Goal: Transaction & Acquisition: Purchase product/service

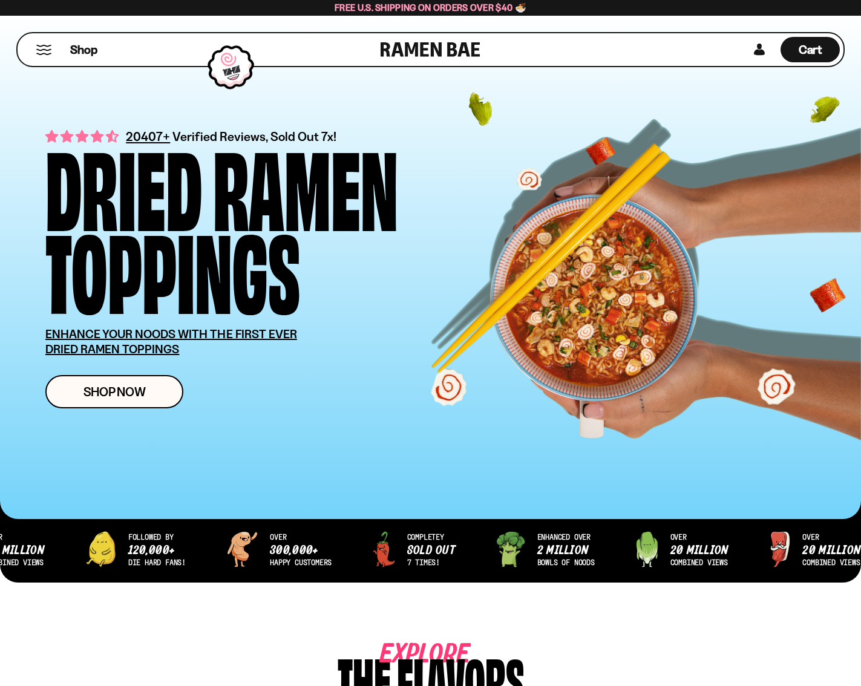
click at [38, 53] on button "Mobile Menu Trigger" at bounding box center [44, 50] width 16 height 10
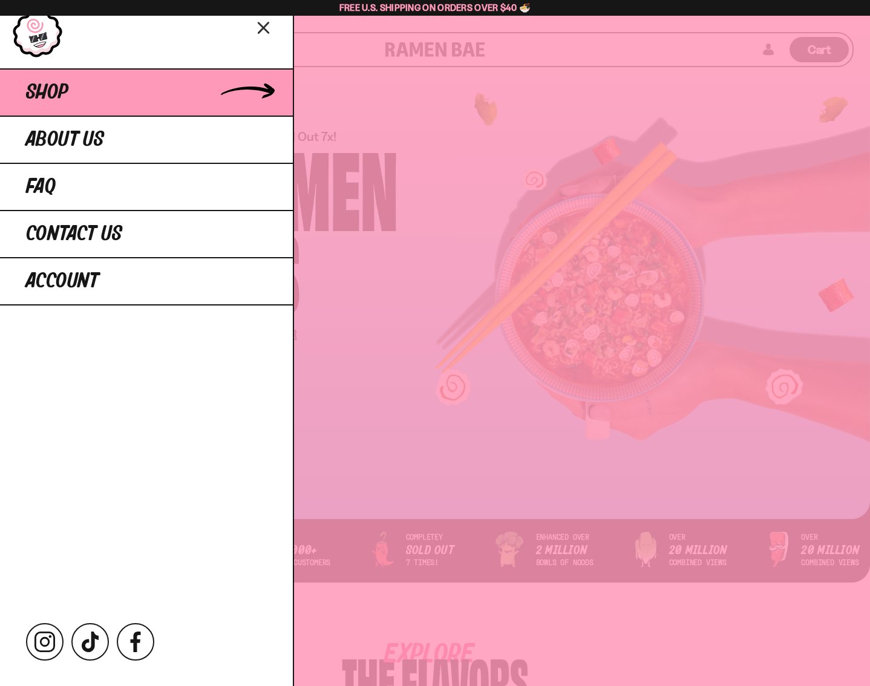
click at [69, 90] on link "Shop" at bounding box center [146, 91] width 293 height 47
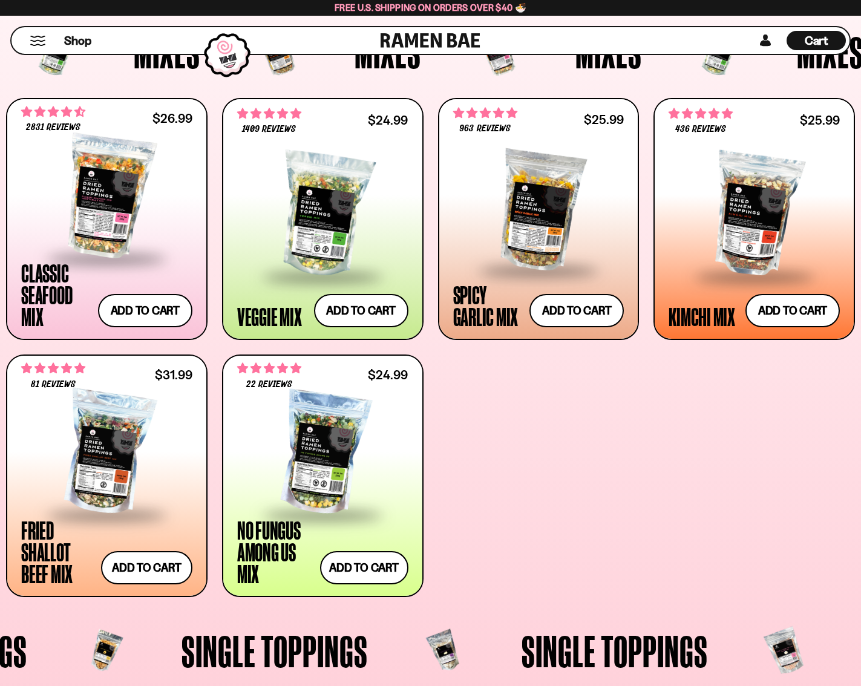
scroll to position [484, 0]
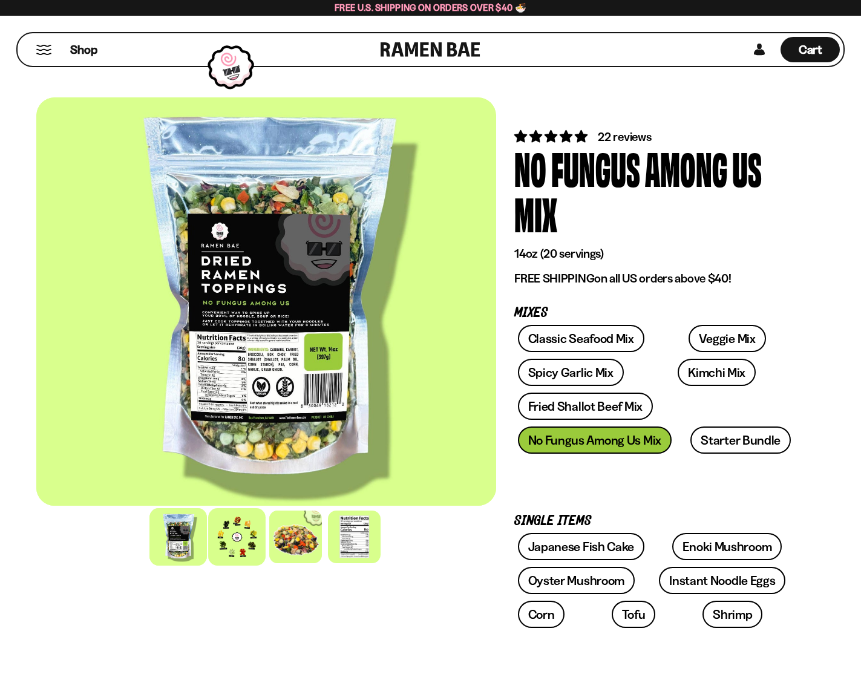
click at [246, 544] on div at bounding box center [237, 537] width 58 height 58
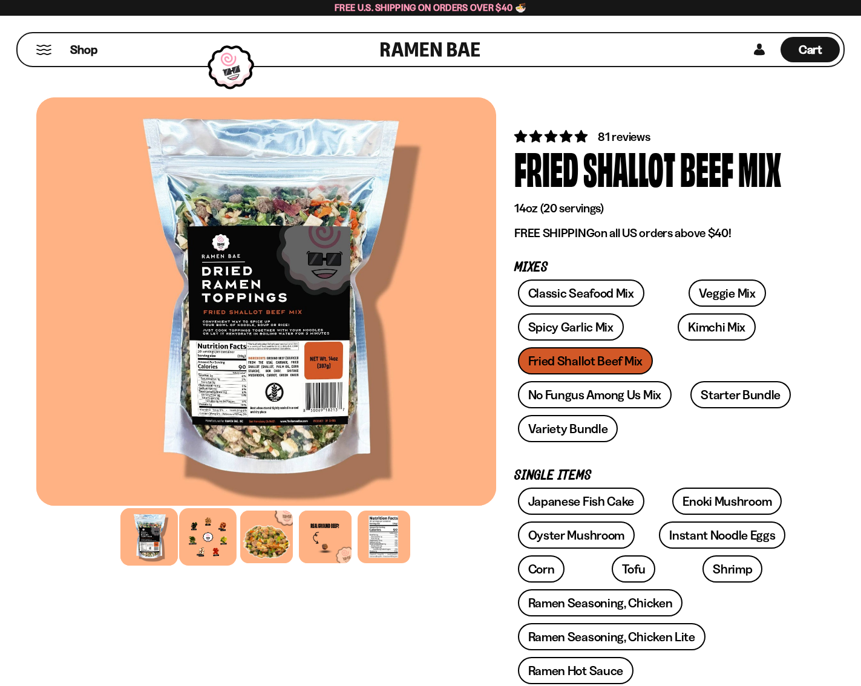
click at [217, 543] on div at bounding box center [208, 537] width 58 height 58
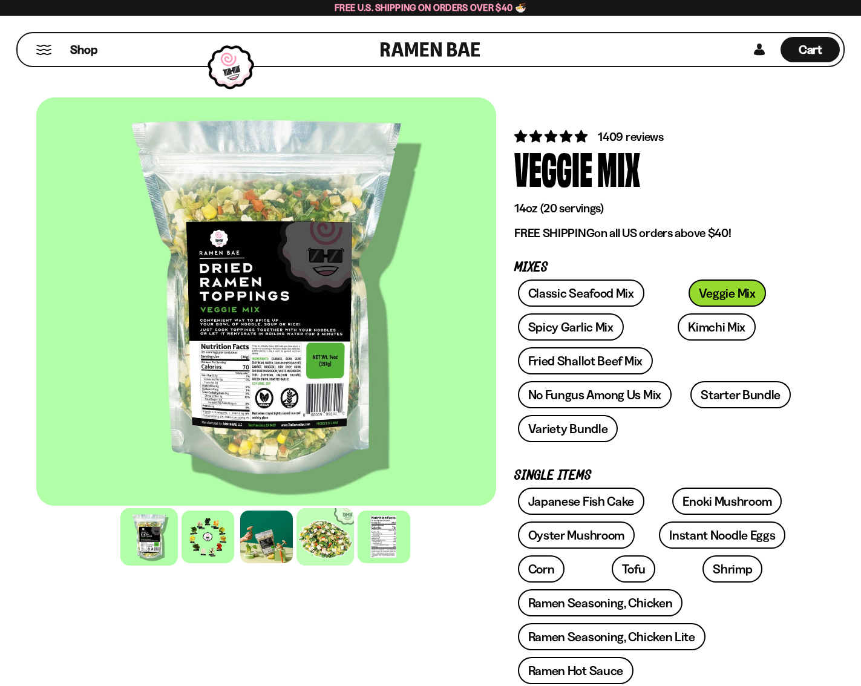
click at [315, 538] on div at bounding box center [326, 537] width 58 height 58
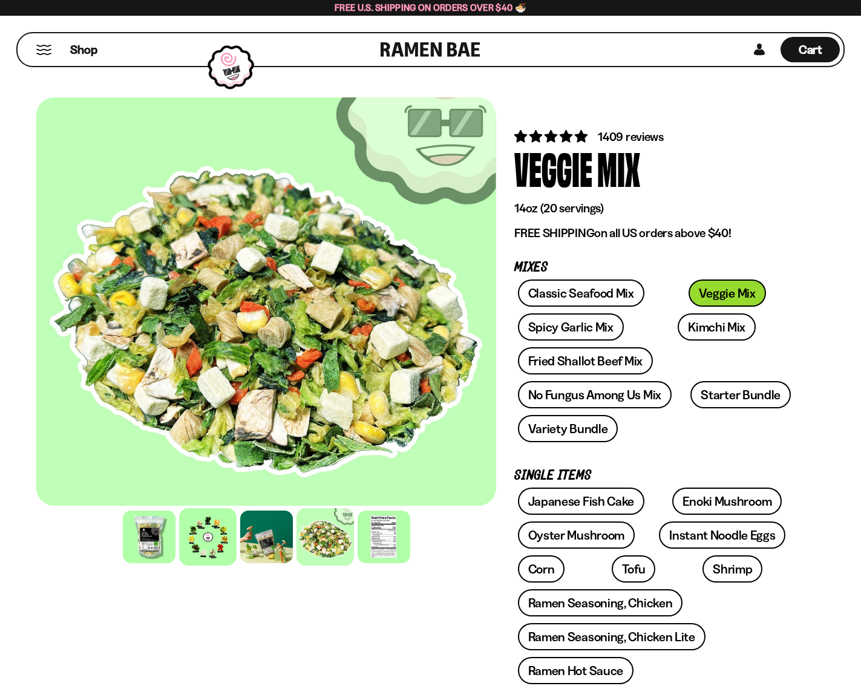
click at [212, 542] on div at bounding box center [208, 537] width 58 height 58
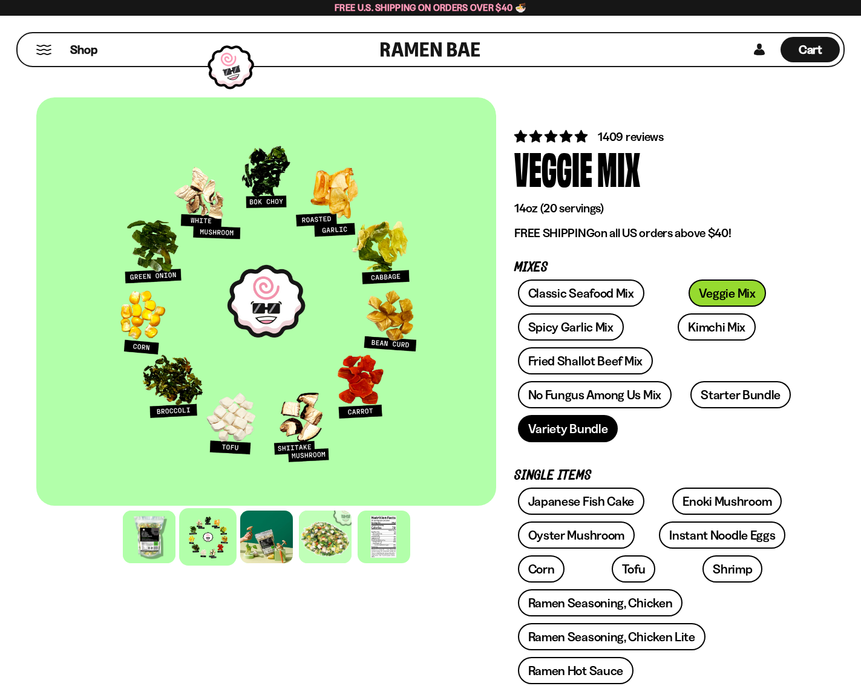
click at [557, 424] on link "Variety Bundle" at bounding box center [568, 428] width 100 height 27
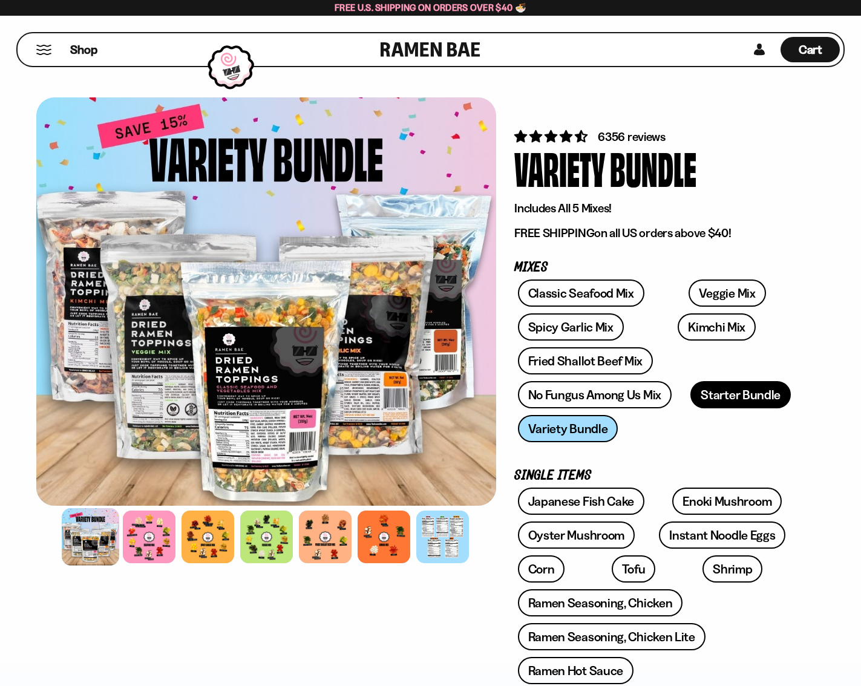
click at [723, 400] on link "Starter Bundle" at bounding box center [741, 394] width 100 height 27
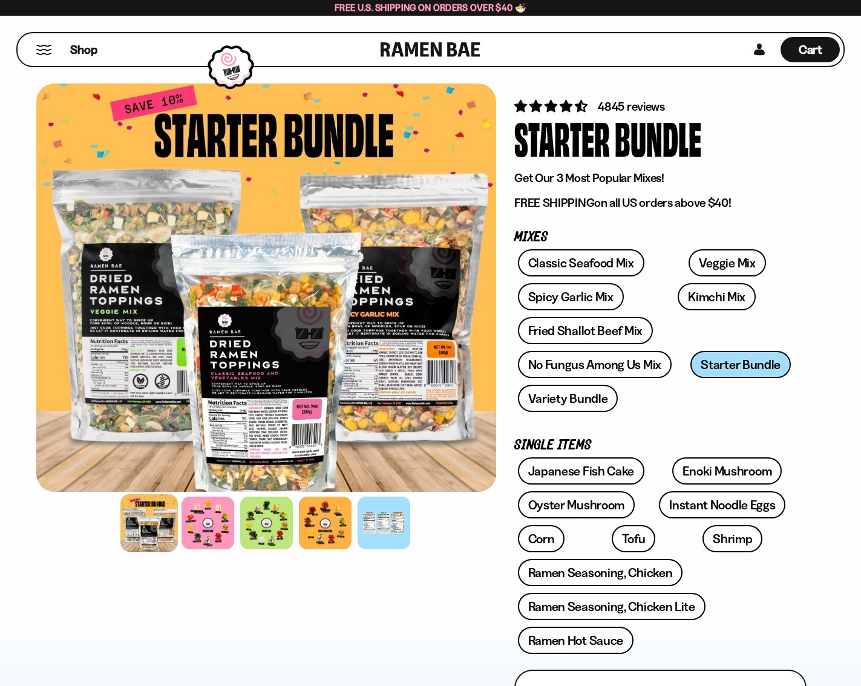
scroll to position [61, 0]
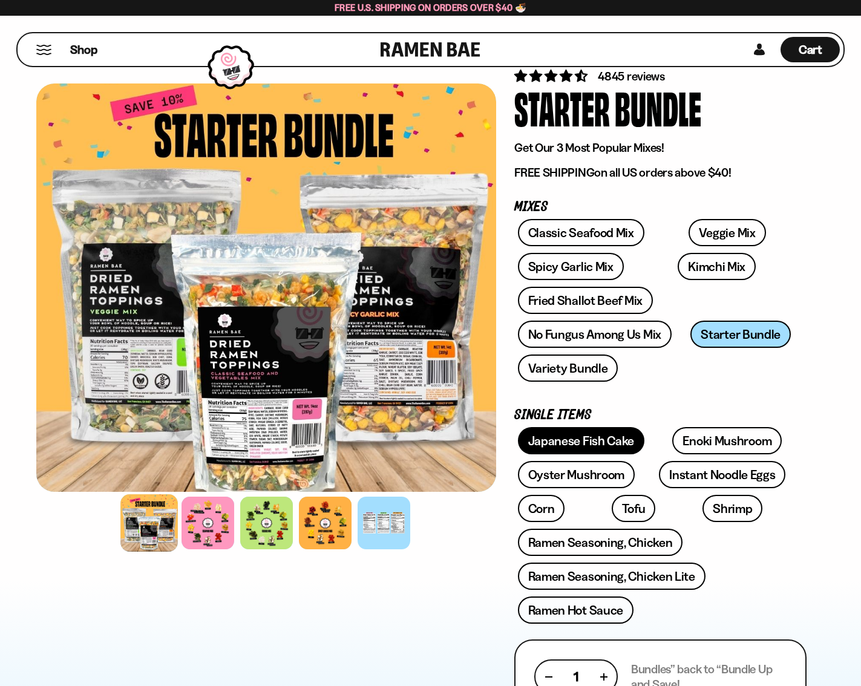
click at [581, 445] on link "Japanese Fish Cake" at bounding box center [581, 440] width 127 height 27
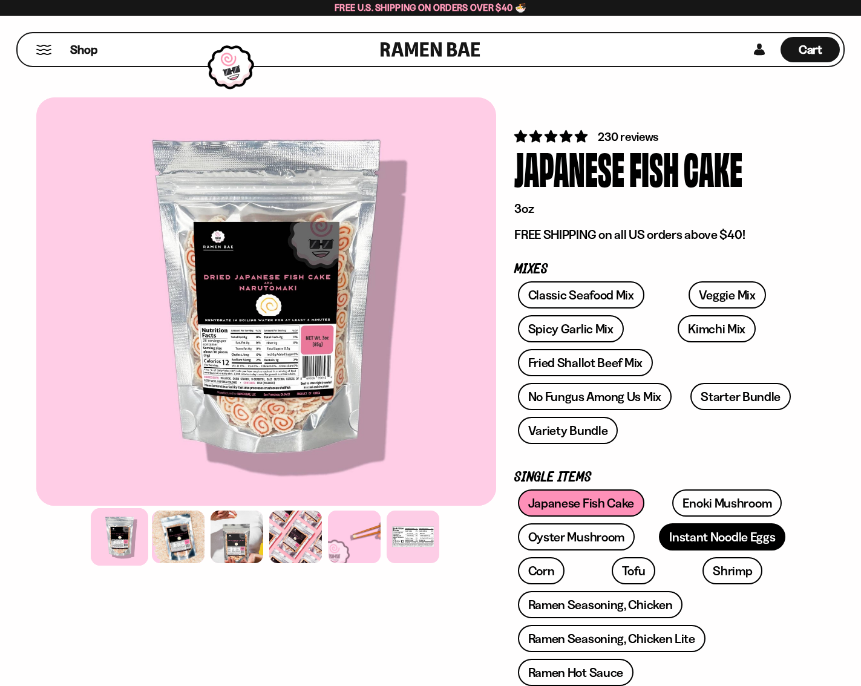
scroll to position [61, 0]
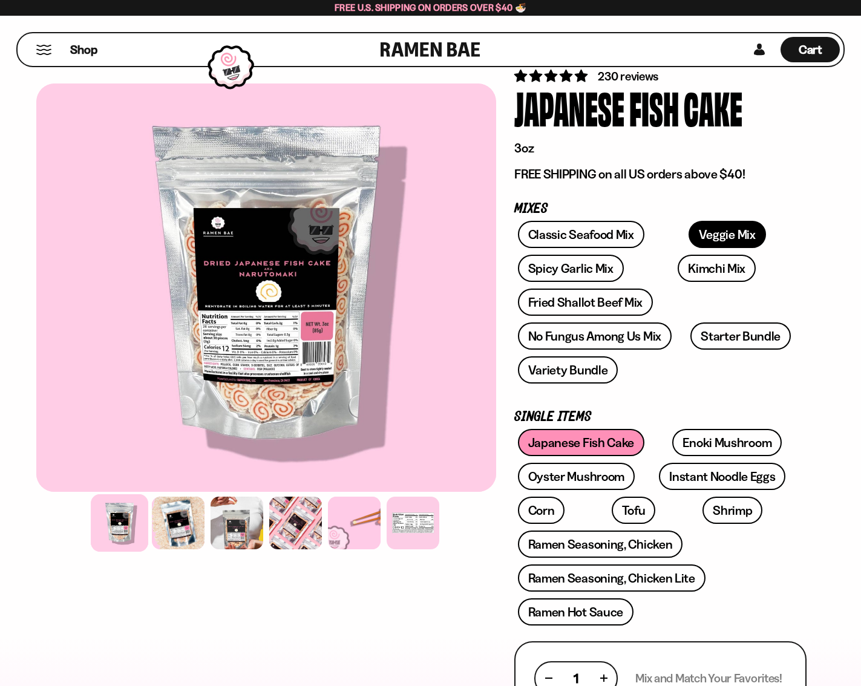
click at [689, 230] on link "Veggie Mix" at bounding box center [727, 234] width 77 height 27
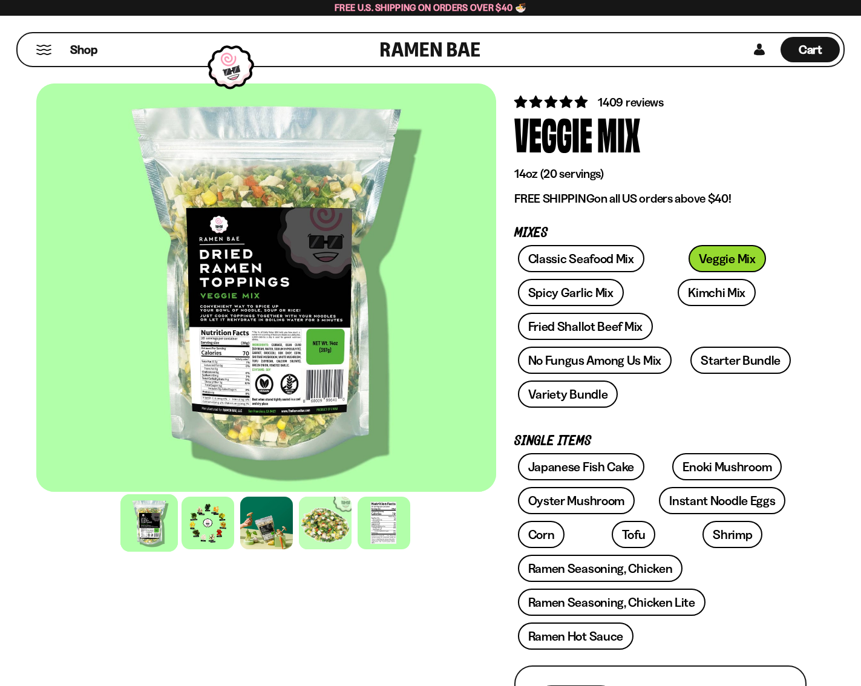
scroll to position [61, 0]
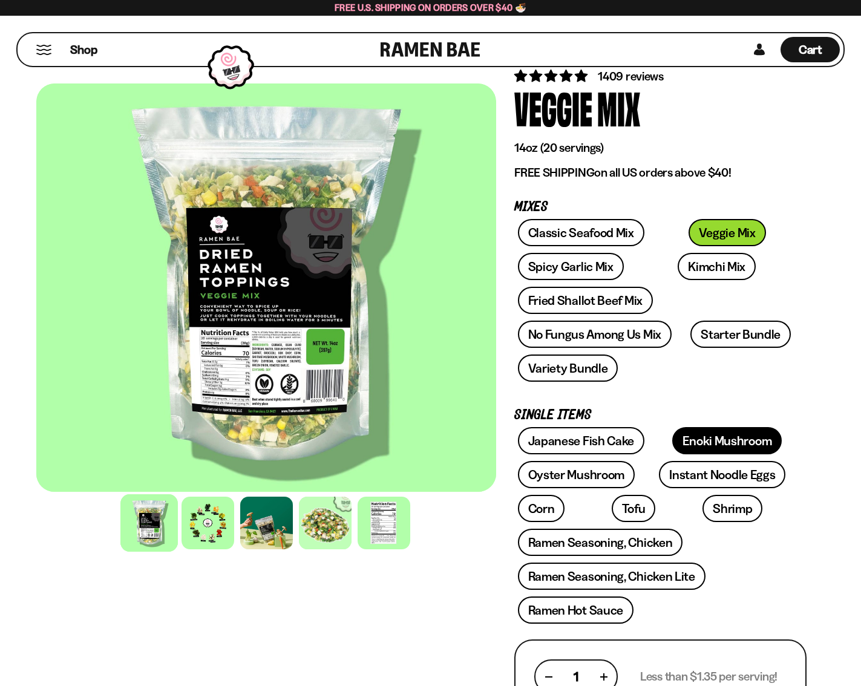
click at [708, 436] on link "Enoki Mushroom" at bounding box center [728, 440] width 110 height 27
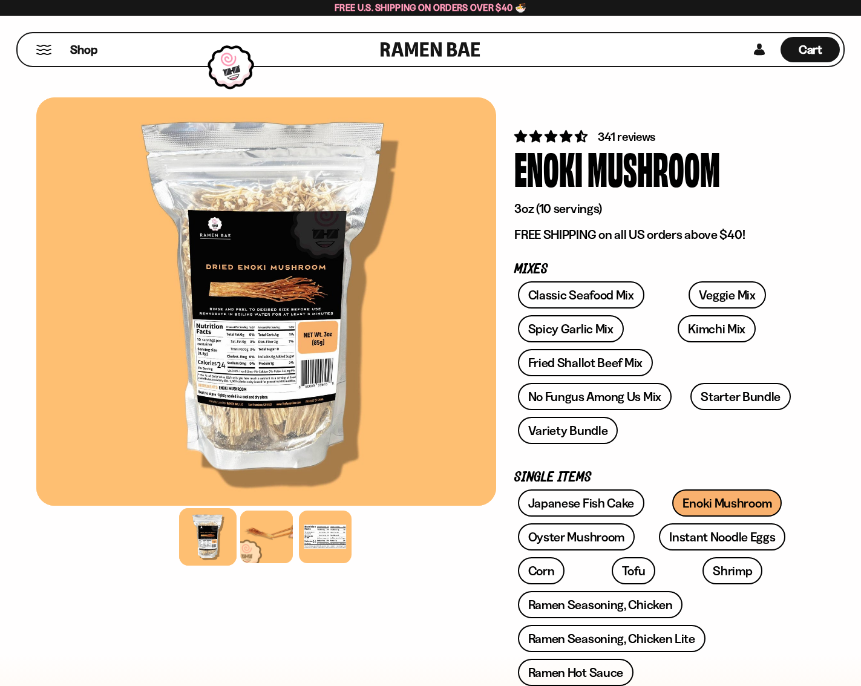
drag, startPoint x: 0, startPoint y: 0, endPoint x: 708, endPoint y: 436, distance: 831.1
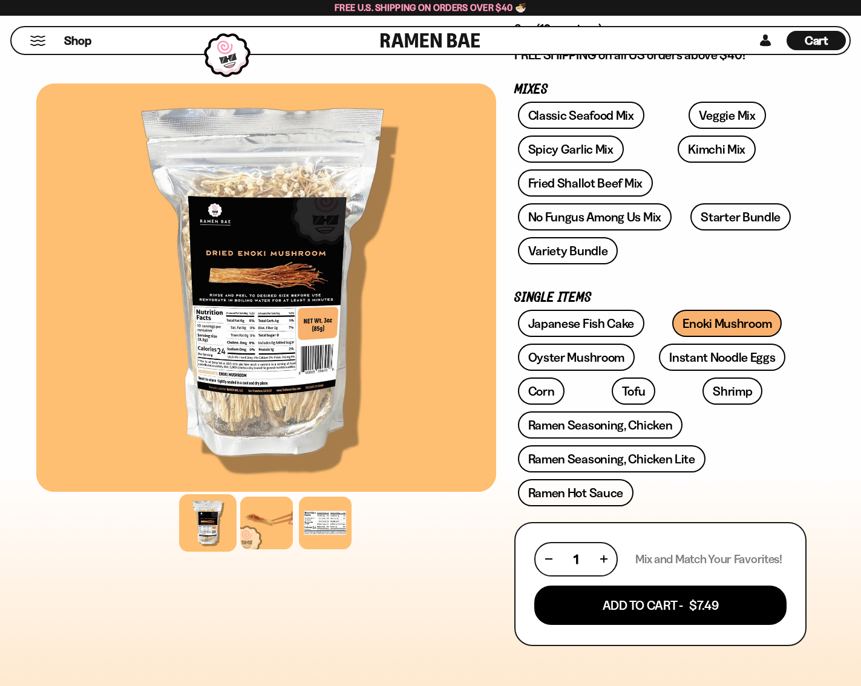
scroll to position [182, 0]
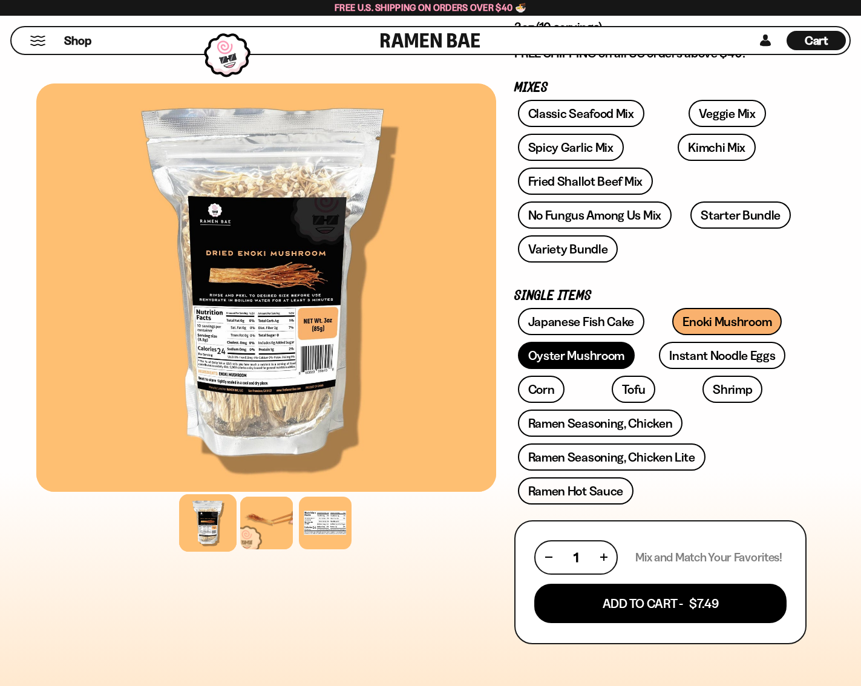
click at [592, 360] on link "Oyster Mushroom" at bounding box center [576, 355] width 117 height 27
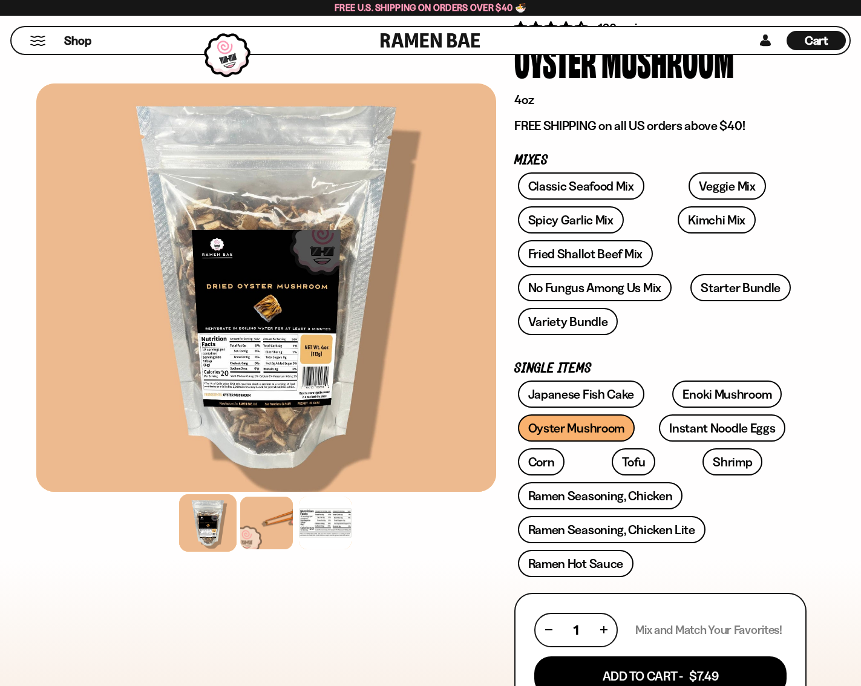
scroll to position [121, 0]
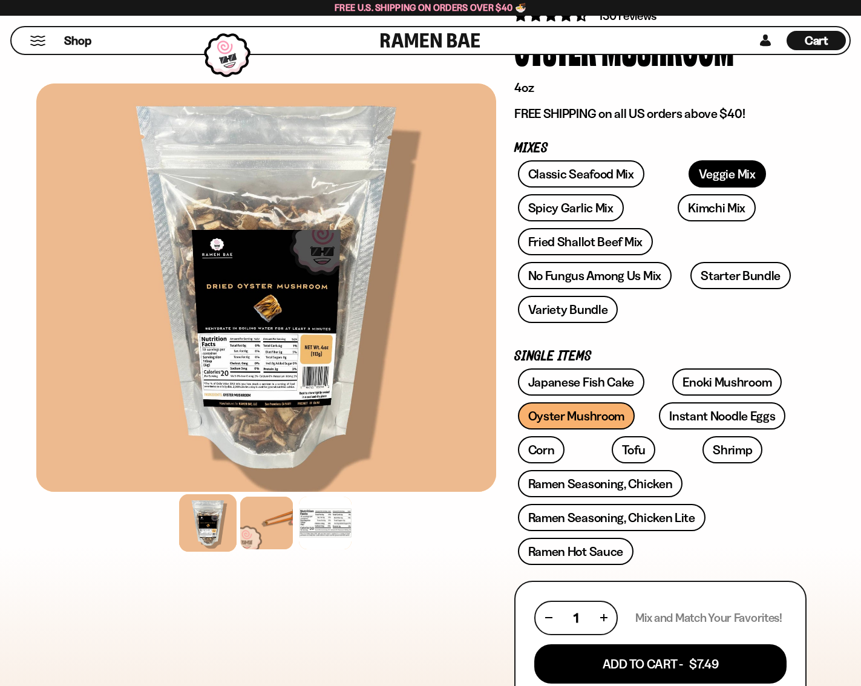
click at [702, 175] on link "Veggie Mix" at bounding box center [727, 173] width 77 height 27
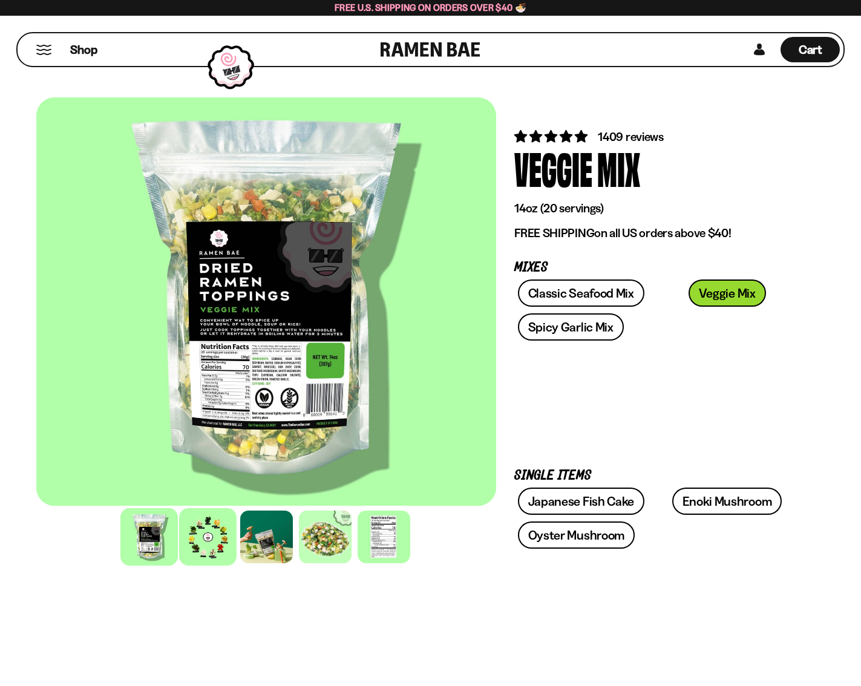
click at [203, 548] on div at bounding box center [208, 537] width 58 height 58
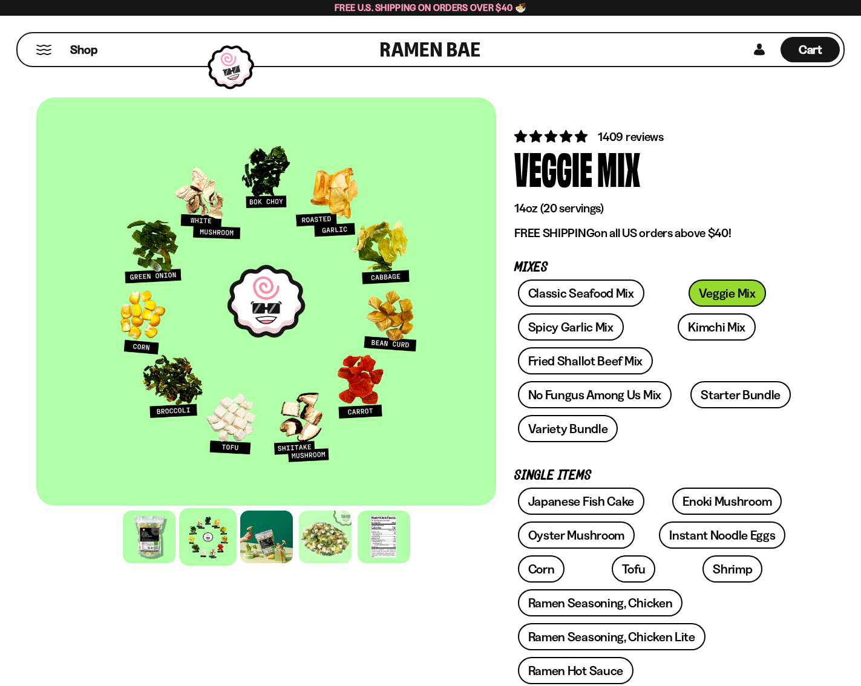
scroll to position [61, 0]
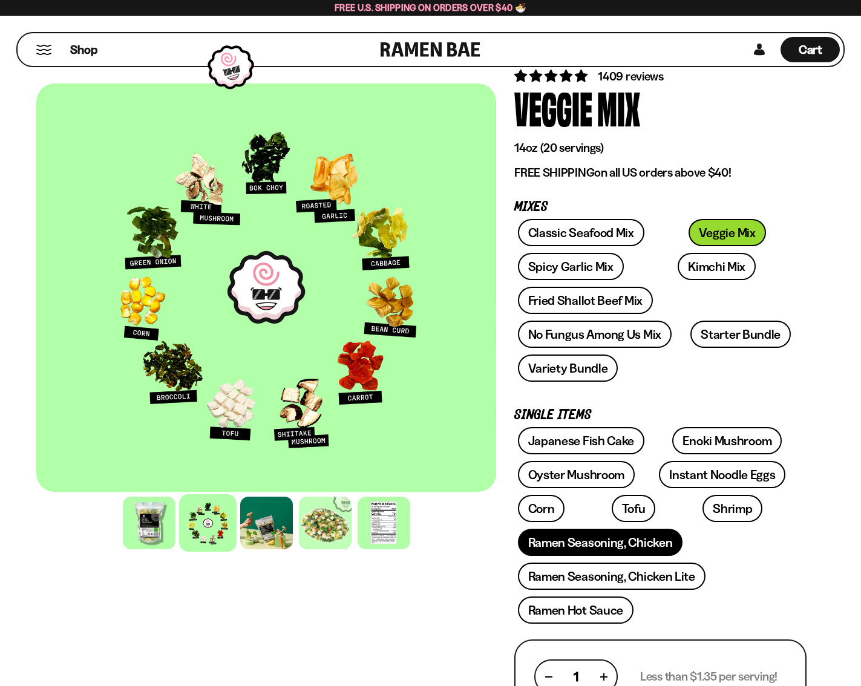
click at [590, 542] on link "Ramen Seasoning, Chicken" at bounding box center [600, 542] width 165 height 27
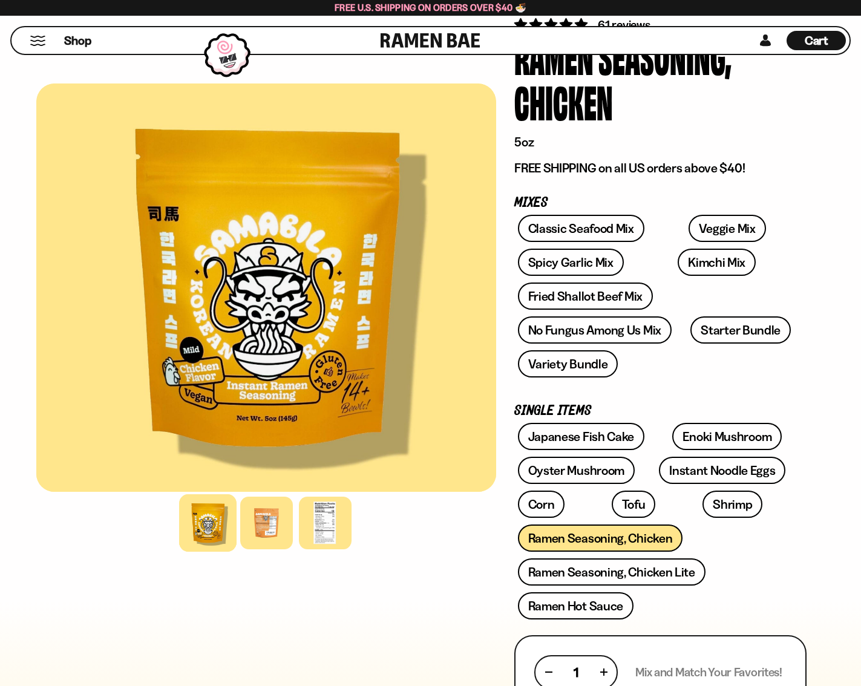
scroll to position [121, 0]
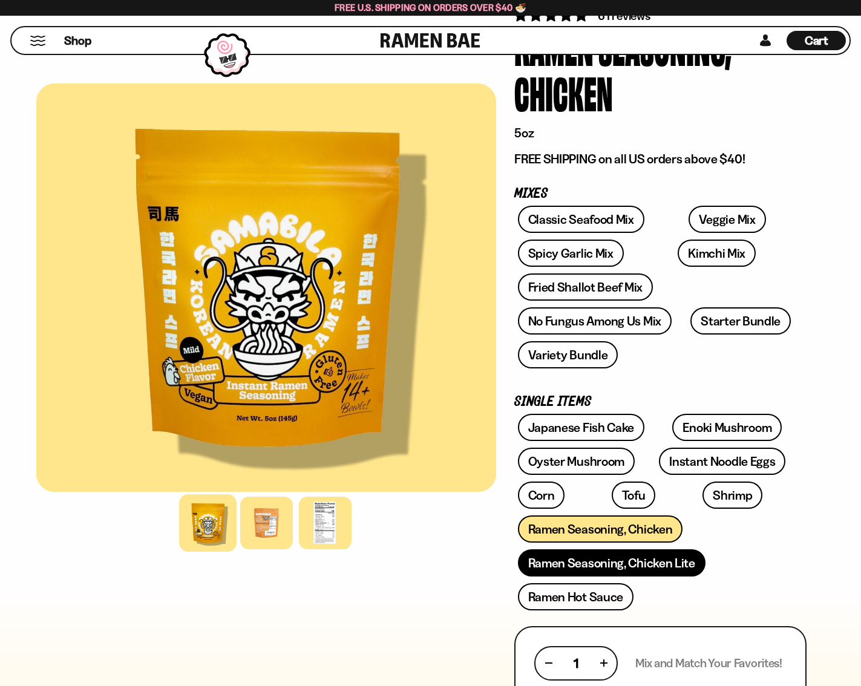
click at [620, 571] on link "Ramen Seasoning, Chicken Lite" at bounding box center [612, 563] width 188 height 27
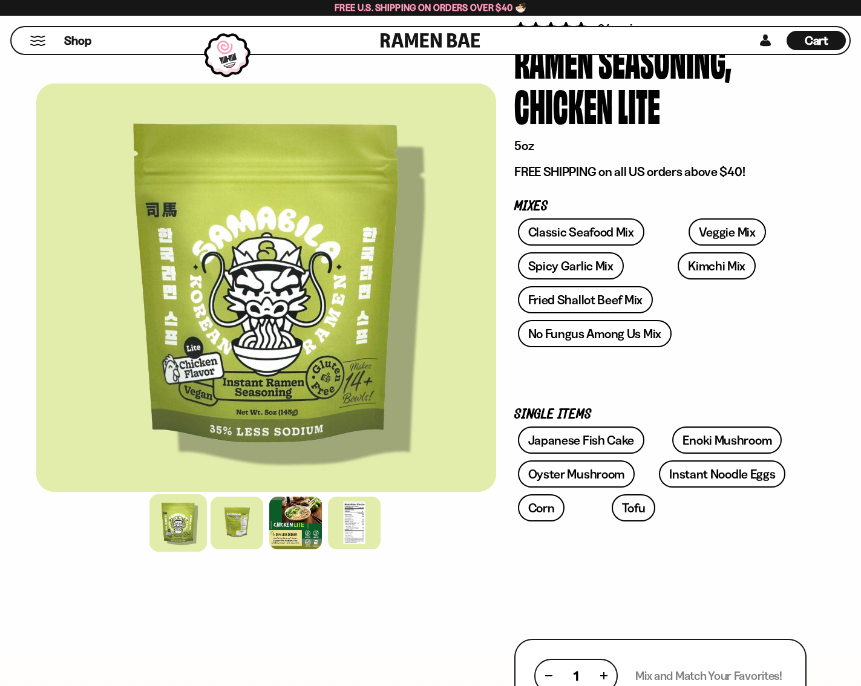
scroll to position [121, 0]
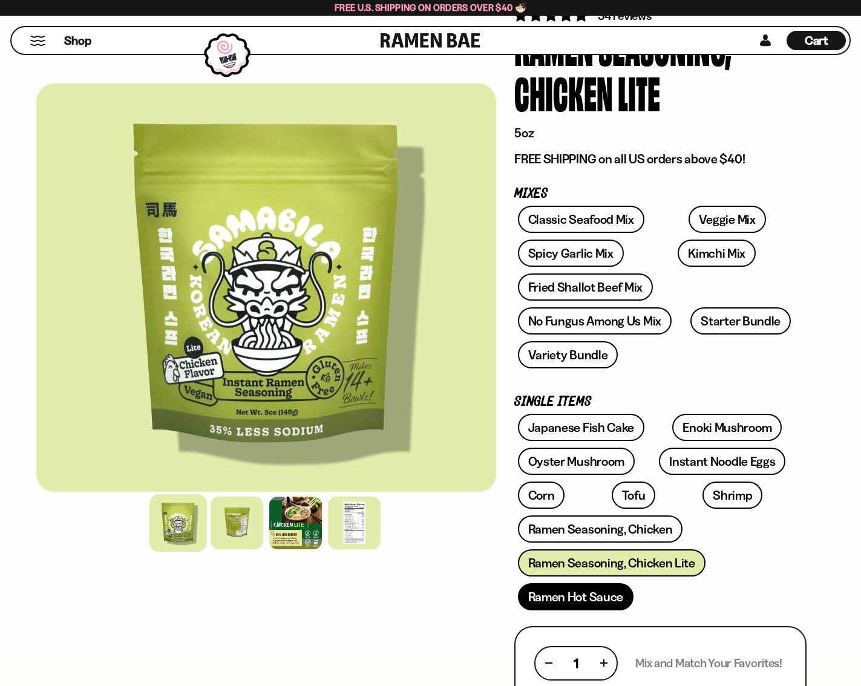
click at [601, 600] on link "Ramen Hot Sauce" at bounding box center [576, 597] width 116 height 27
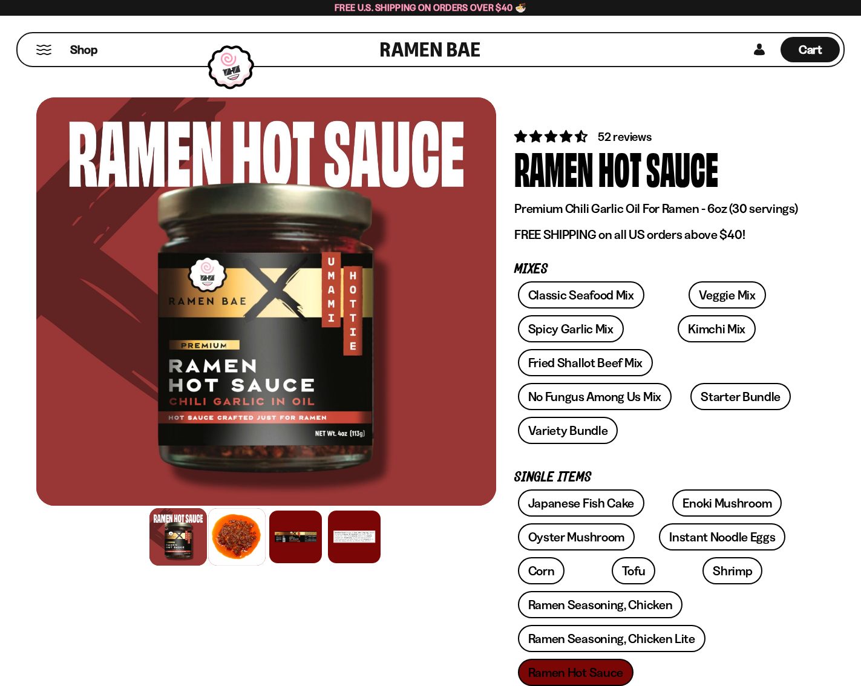
click at [232, 539] on div at bounding box center [237, 537] width 58 height 58
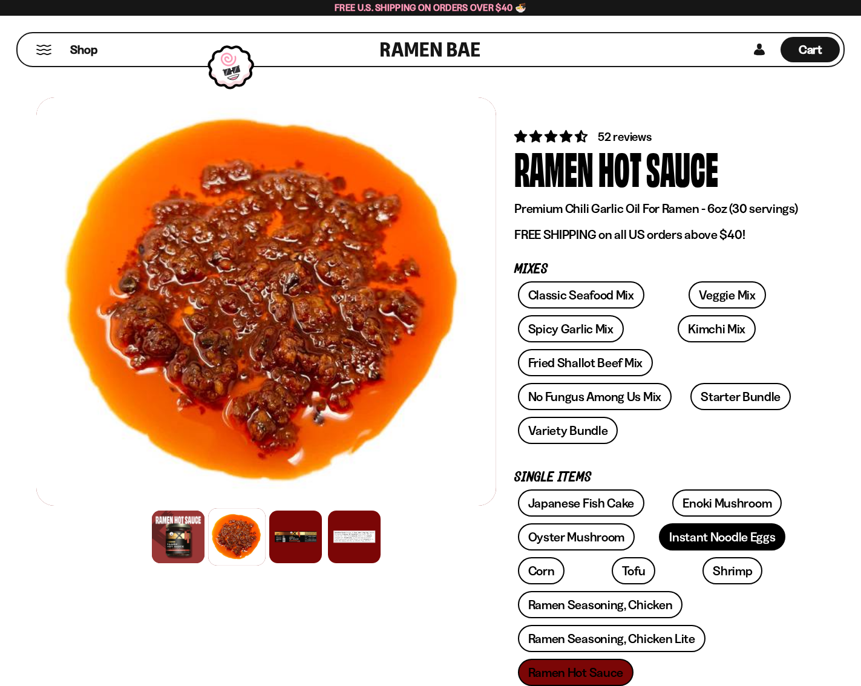
click at [698, 528] on link "Instant Noodle Eggs" at bounding box center [722, 537] width 127 height 27
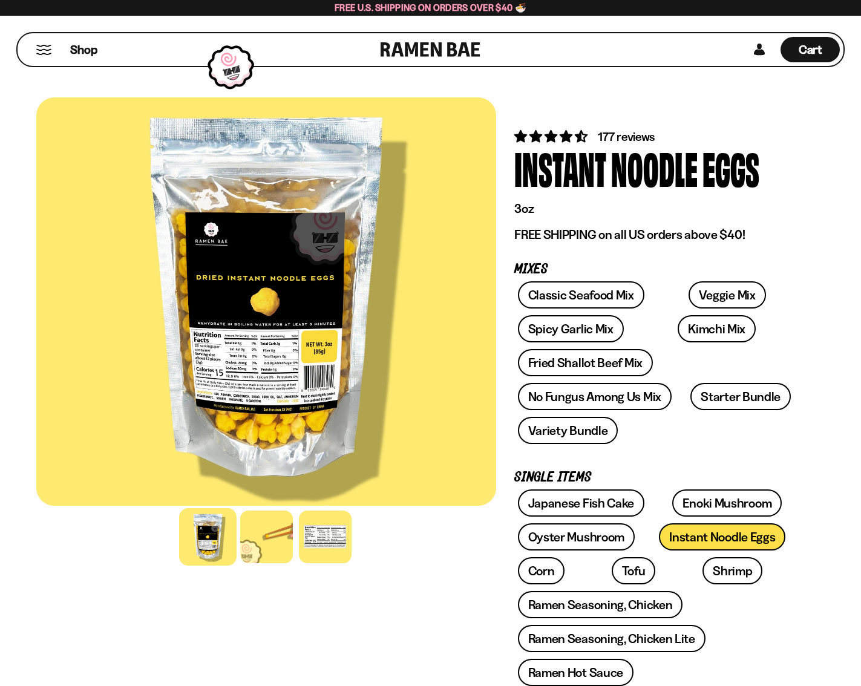
scroll to position [61, 0]
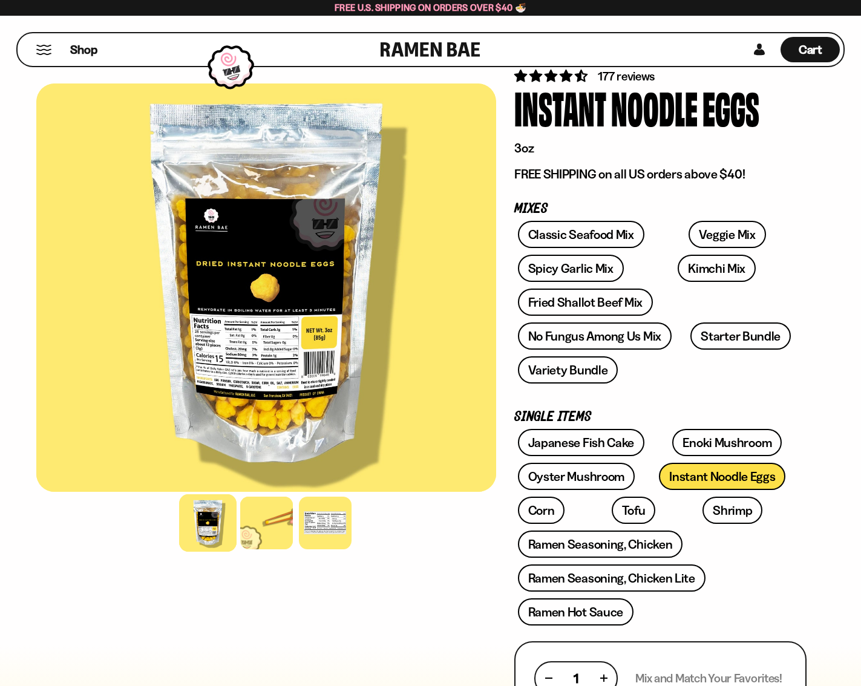
click at [668, 219] on div "177 reviews Instant Noodle Eggs 3oz FREE SHIPPING on all US orders above $40! M…" at bounding box center [661, 666] width 292 height 1199
click at [689, 231] on link "Veggie Mix" at bounding box center [727, 234] width 77 height 27
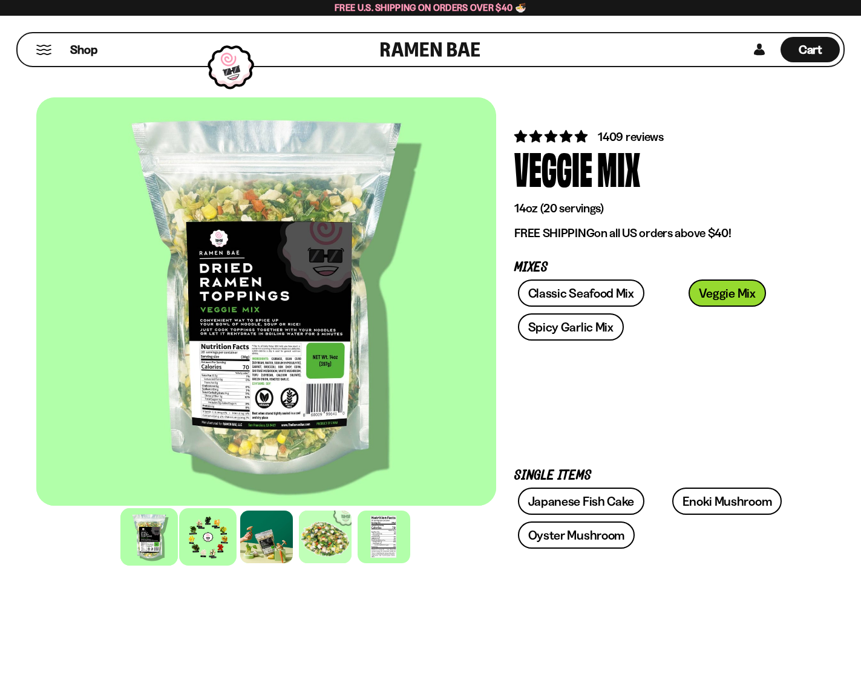
click at [211, 553] on div at bounding box center [208, 537] width 58 height 58
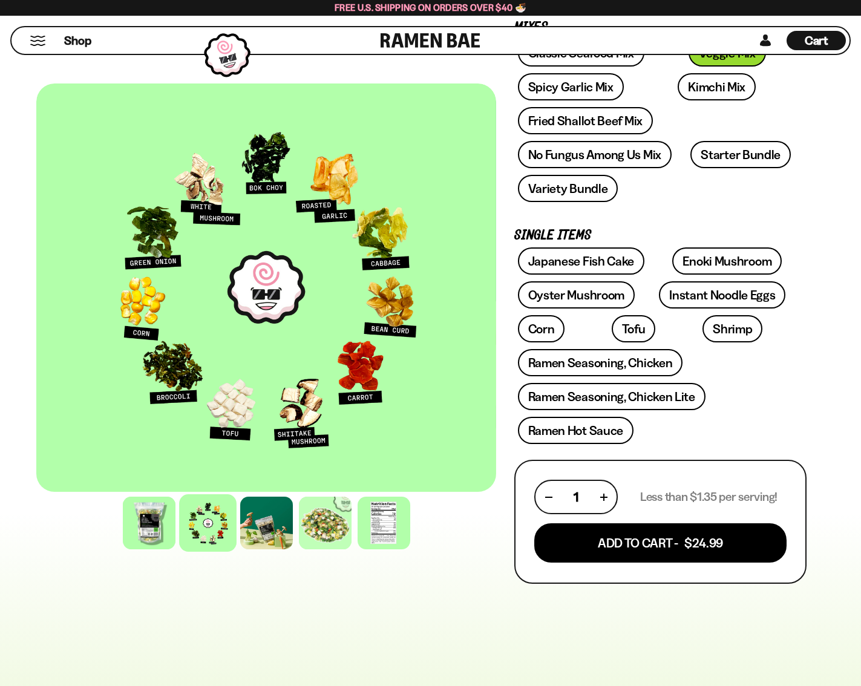
scroll to position [242, 0]
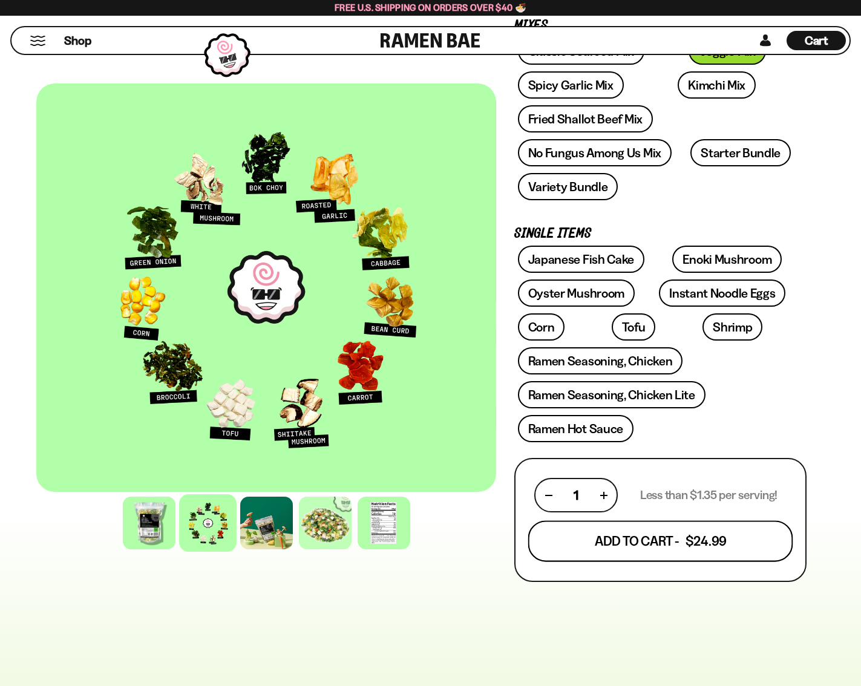
click at [653, 542] on button "Add To Cart - $24.99" at bounding box center [660, 541] width 265 height 41
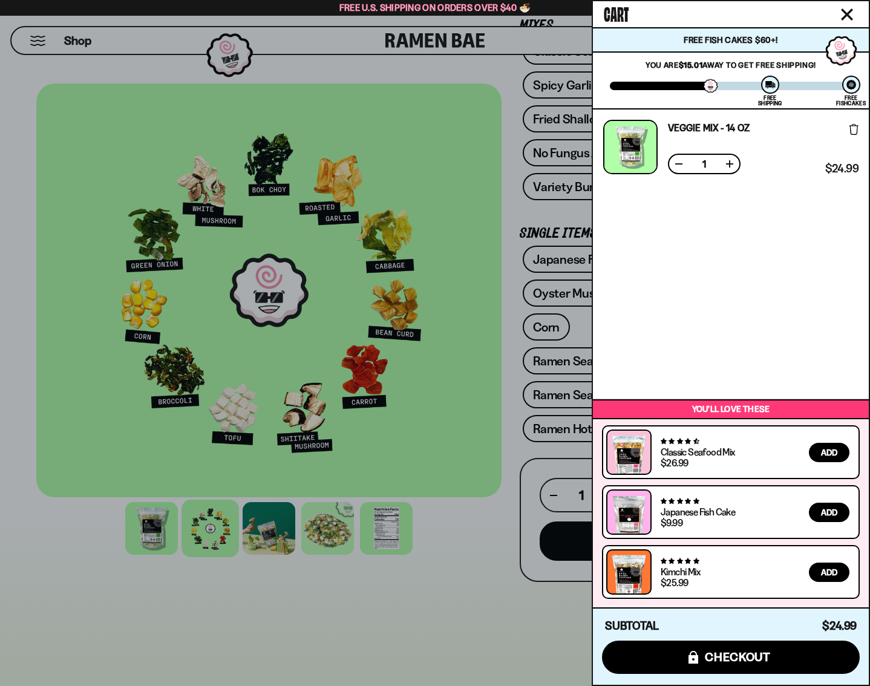
drag, startPoint x: 459, startPoint y: 580, endPoint x: 499, endPoint y: 504, distance: 85.8
click at [460, 580] on div at bounding box center [435, 343] width 870 height 686
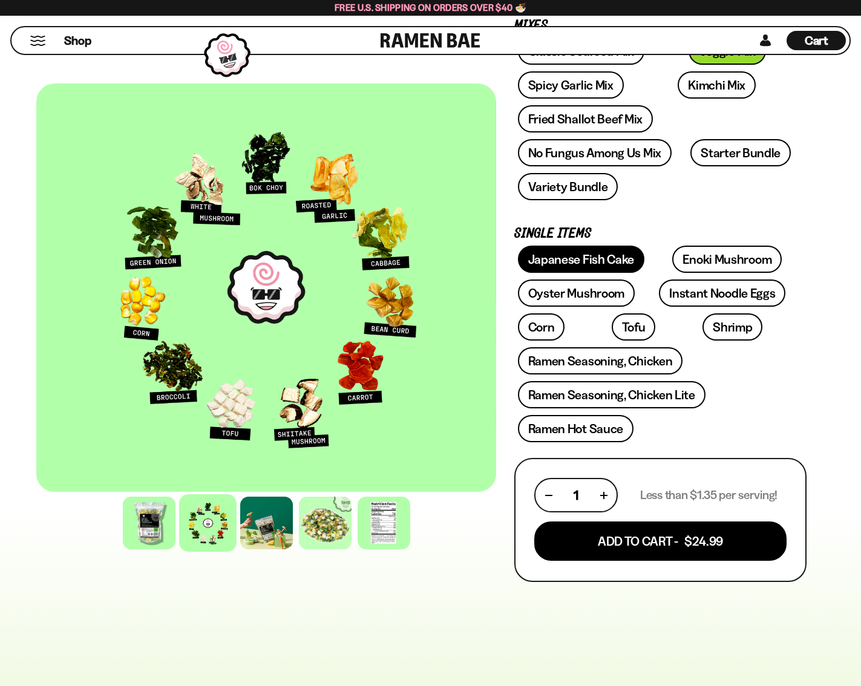
click at [565, 258] on link "Japanese Fish Cake" at bounding box center [581, 259] width 127 height 27
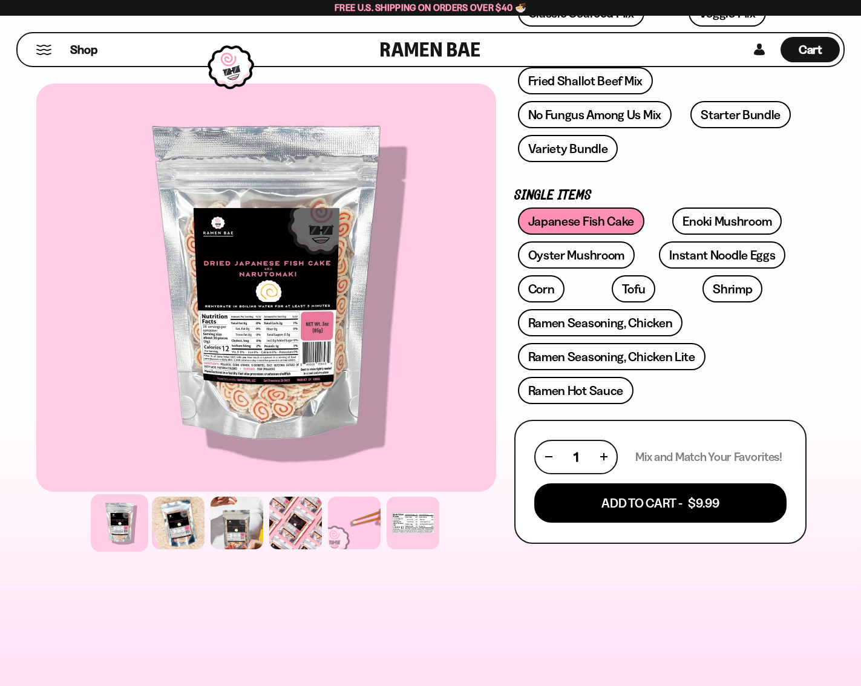
scroll to position [303, 0]
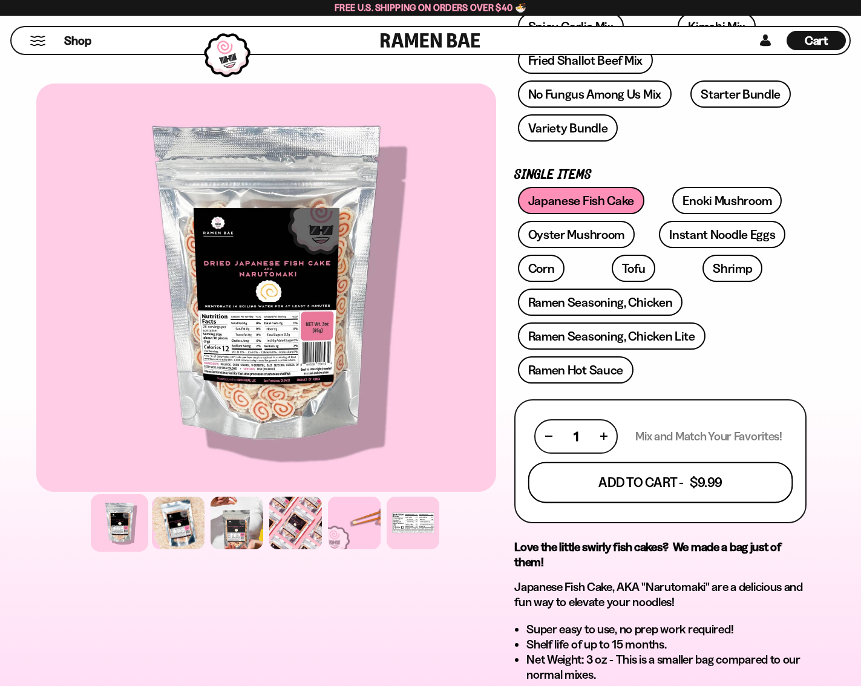
click at [659, 488] on button "Add To Cart - $9.99" at bounding box center [660, 482] width 265 height 41
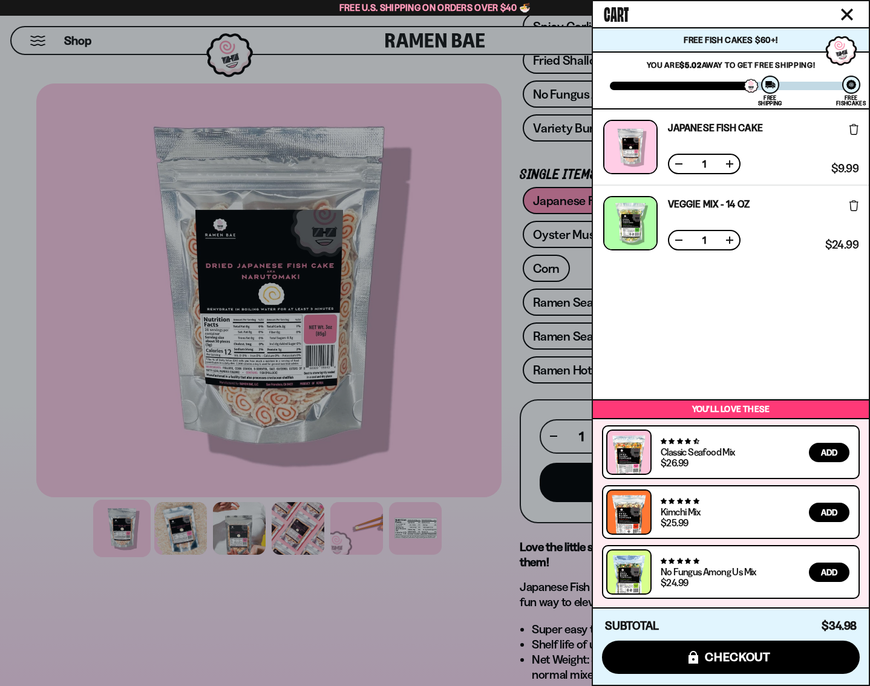
click at [542, 363] on div at bounding box center [435, 343] width 870 height 686
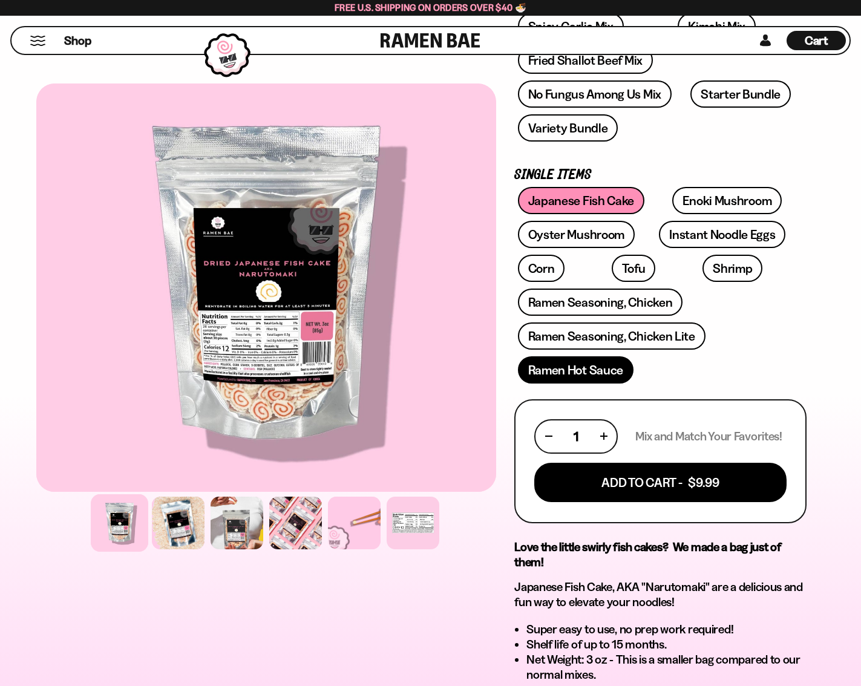
click at [568, 374] on link "Ramen Hot Sauce" at bounding box center [576, 370] width 116 height 27
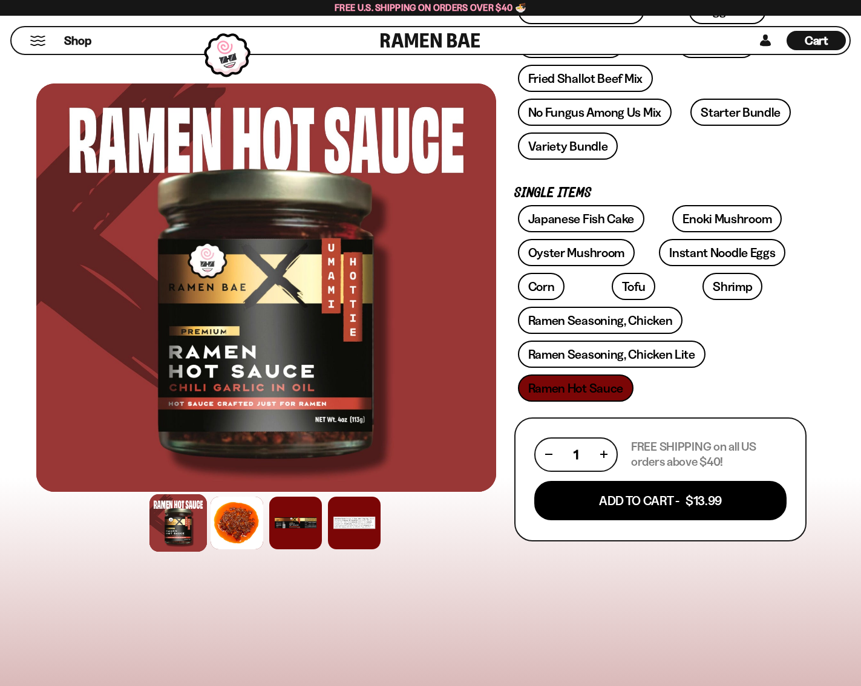
scroll to position [303, 0]
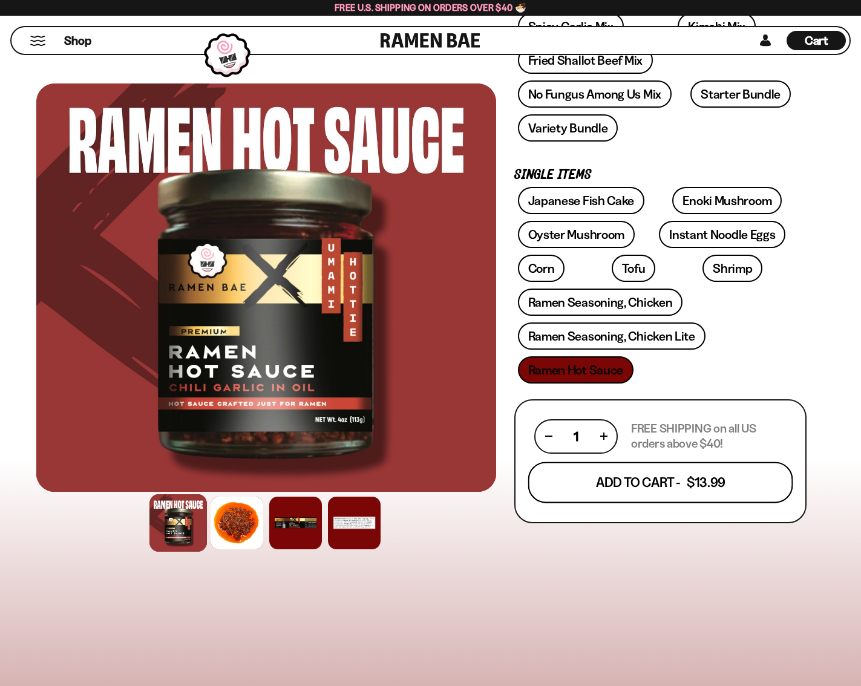
click at [646, 496] on button "Add To Cart - $13.99" at bounding box center [660, 482] width 265 height 41
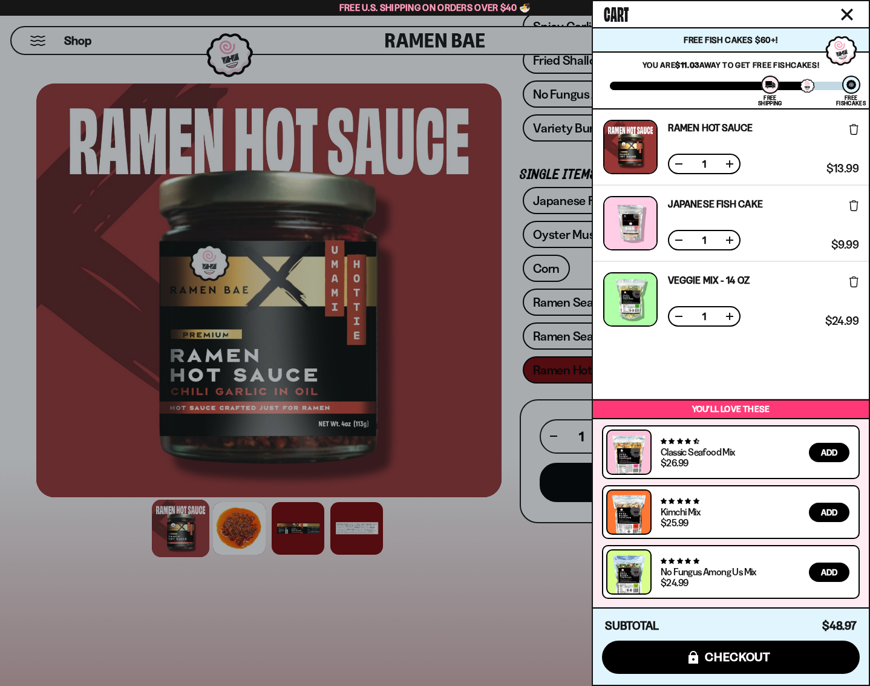
drag, startPoint x: 518, startPoint y: 591, endPoint x: 536, endPoint y: 558, distance: 38.2
click at [518, 591] on div at bounding box center [435, 343] width 870 height 686
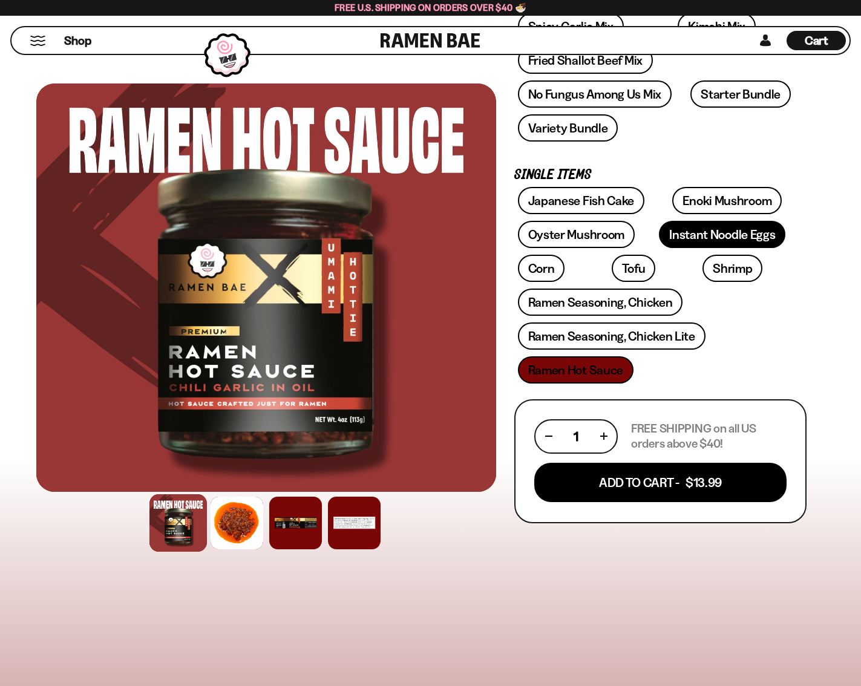
click at [719, 243] on link "Instant Noodle Eggs" at bounding box center [722, 234] width 127 height 27
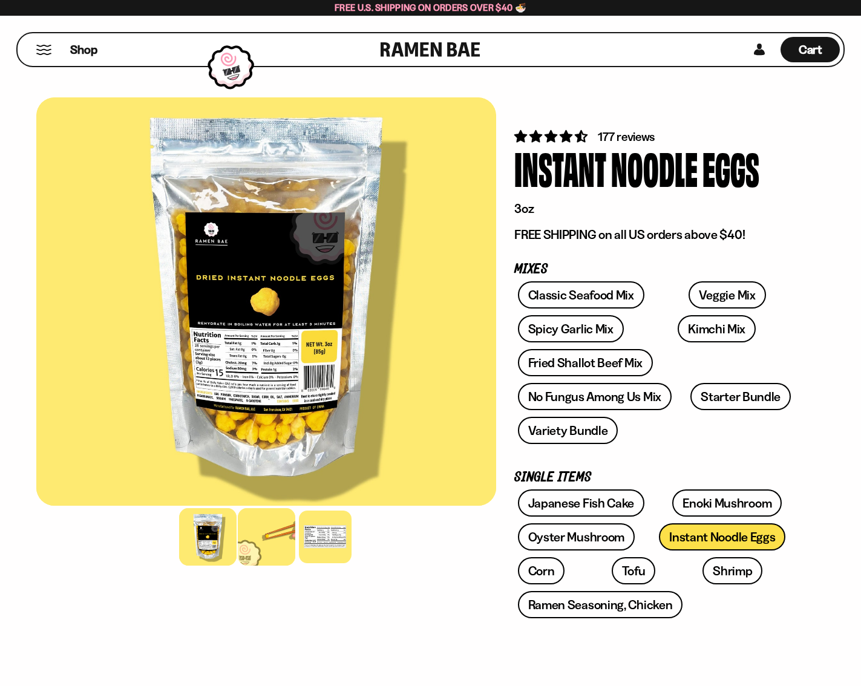
click at [266, 541] on div at bounding box center [267, 537] width 58 height 58
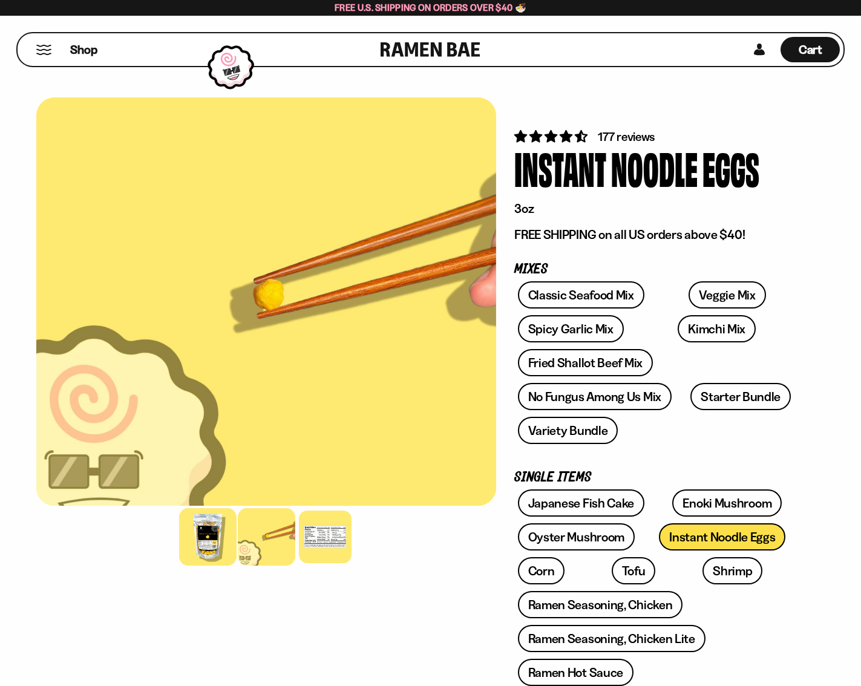
click at [224, 545] on div at bounding box center [208, 537] width 58 height 58
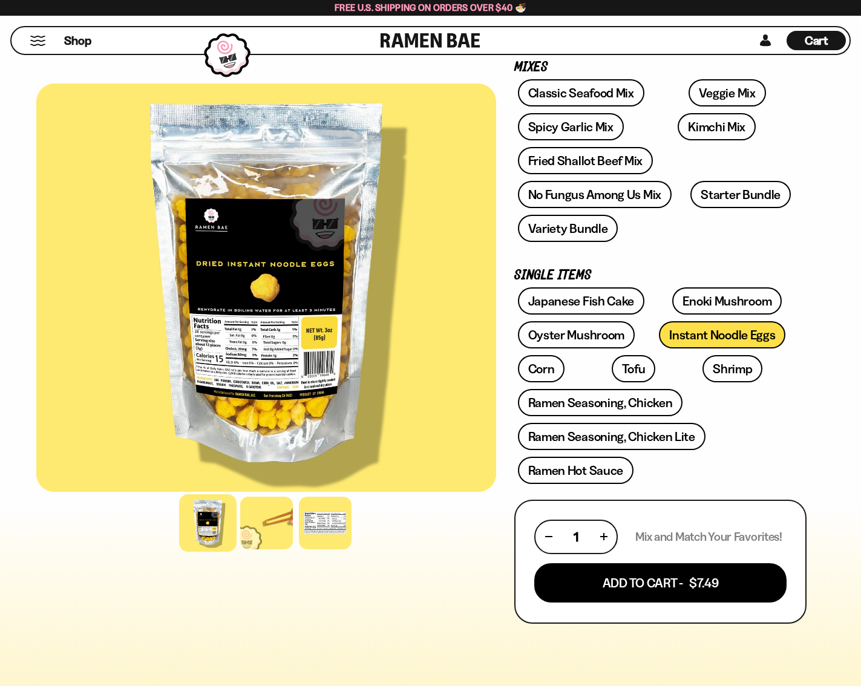
scroll to position [242, 0]
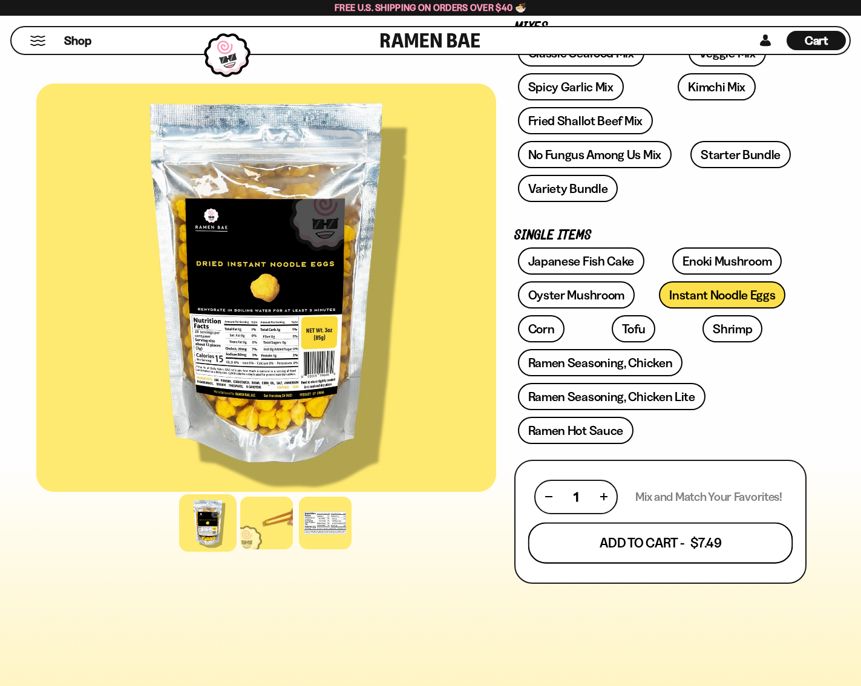
click at [663, 533] on button "Add To Cart - $7.49" at bounding box center [660, 542] width 265 height 41
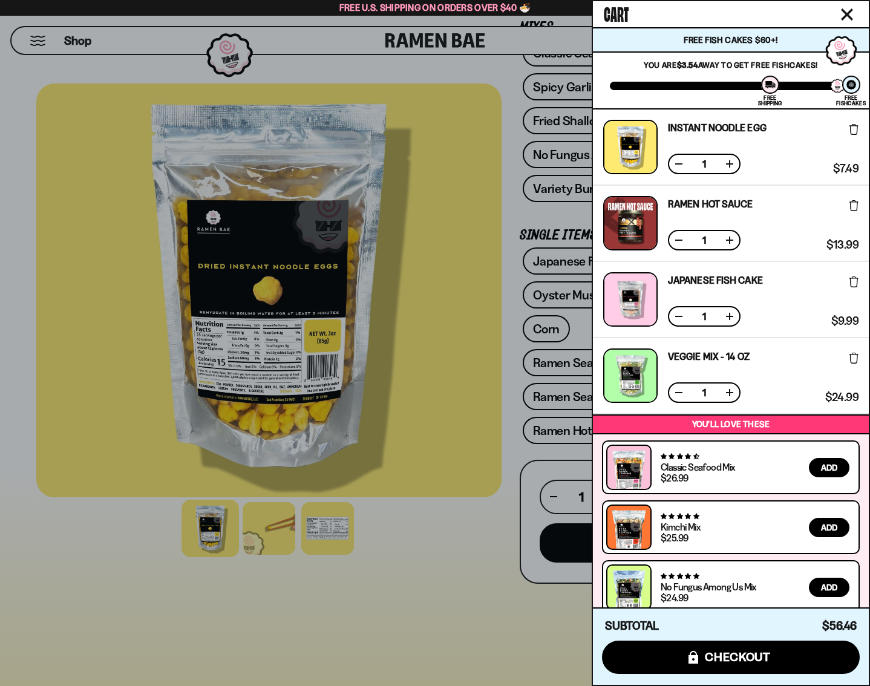
click at [469, 608] on div at bounding box center [435, 343] width 870 height 686
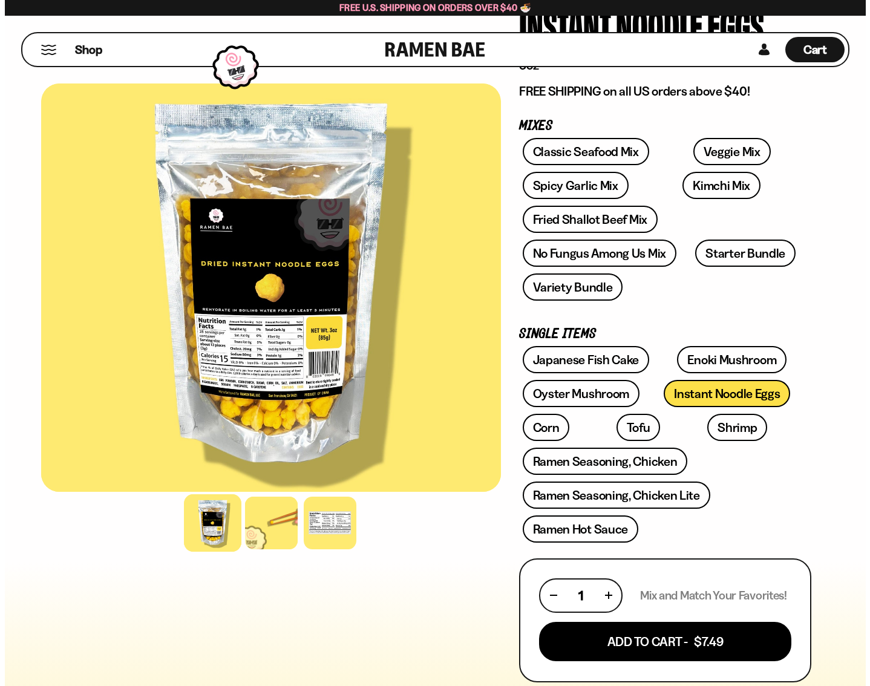
scroll to position [0, 0]
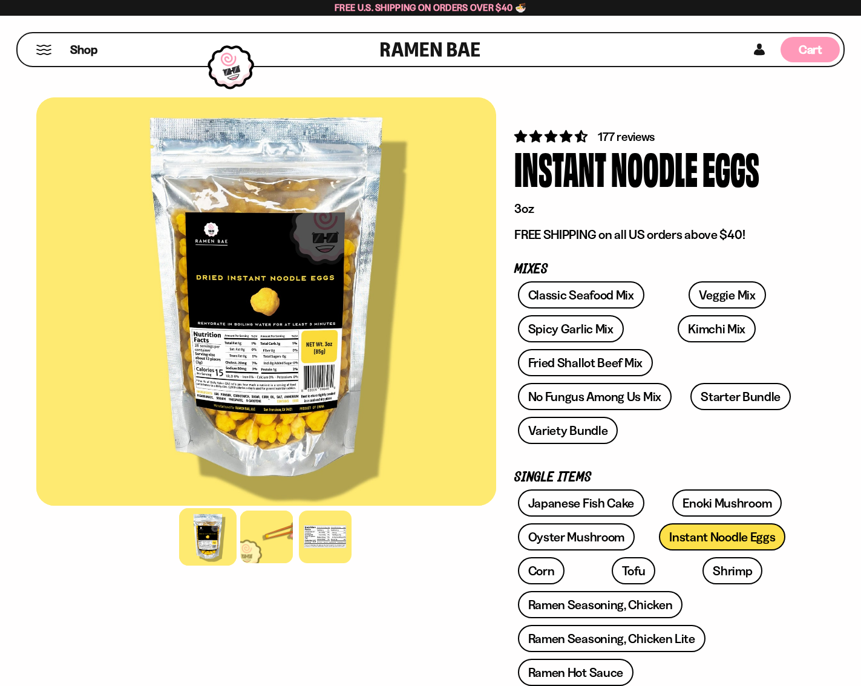
click at [809, 57] on div "Cart D0381C2F-513E-4F90-8A41-6F0A75DCBAAA" at bounding box center [811, 50] width 24 height 16
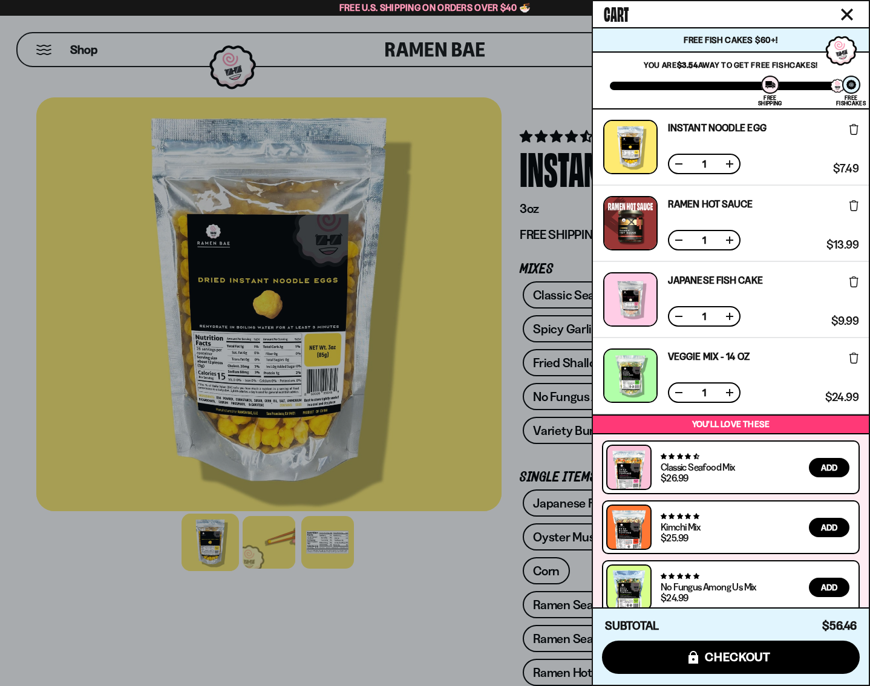
click at [648, 136] on div at bounding box center [631, 147] width 54 height 54
click at [737, 126] on link "Instant Noodle Egg" at bounding box center [717, 128] width 99 height 10
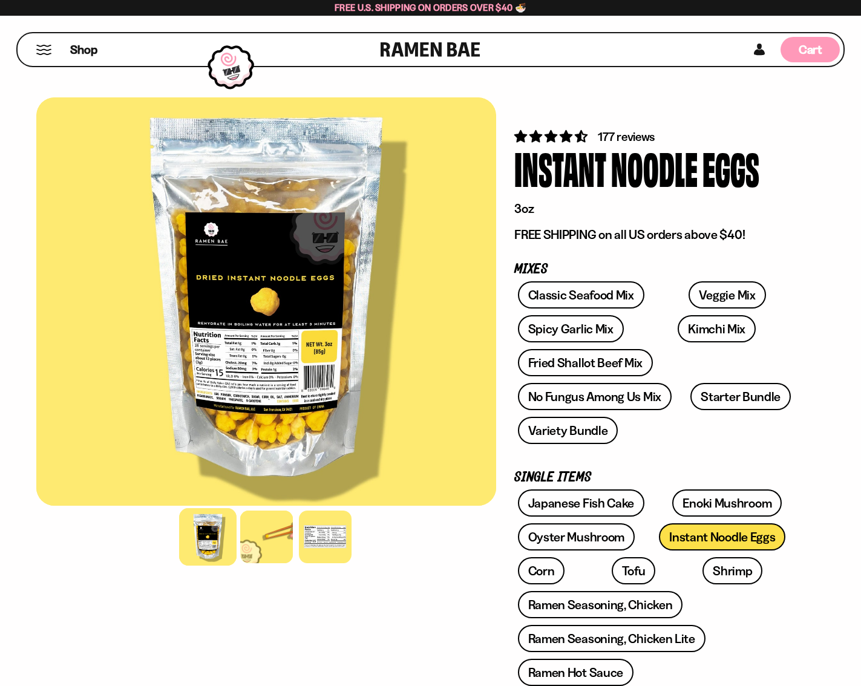
click at [803, 48] on span "Cart" at bounding box center [811, 49] width 24 height 15
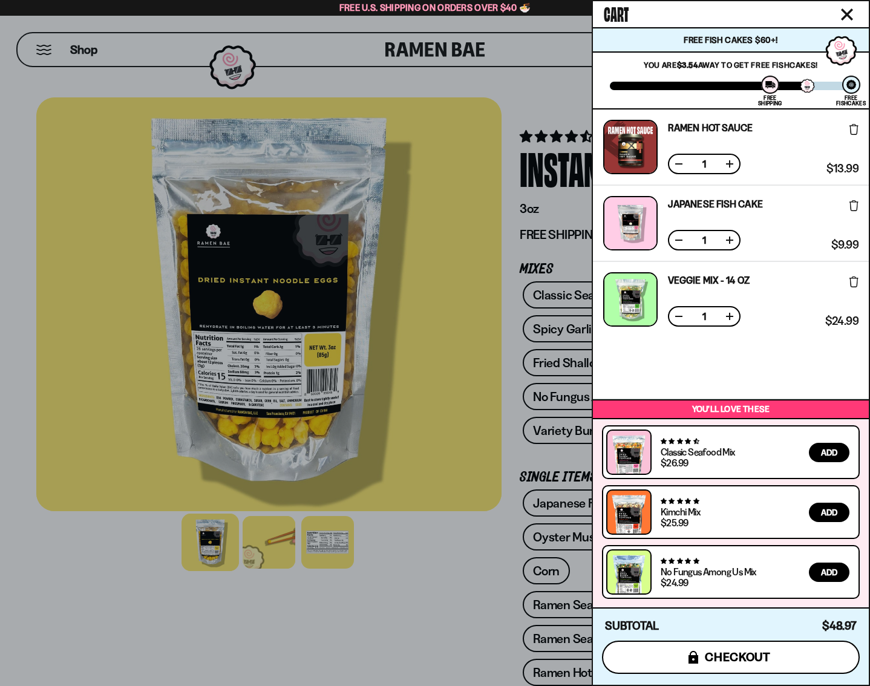
click at [746, 653] on span "checkout" at bounding box center [738, 657] width 66 height 13
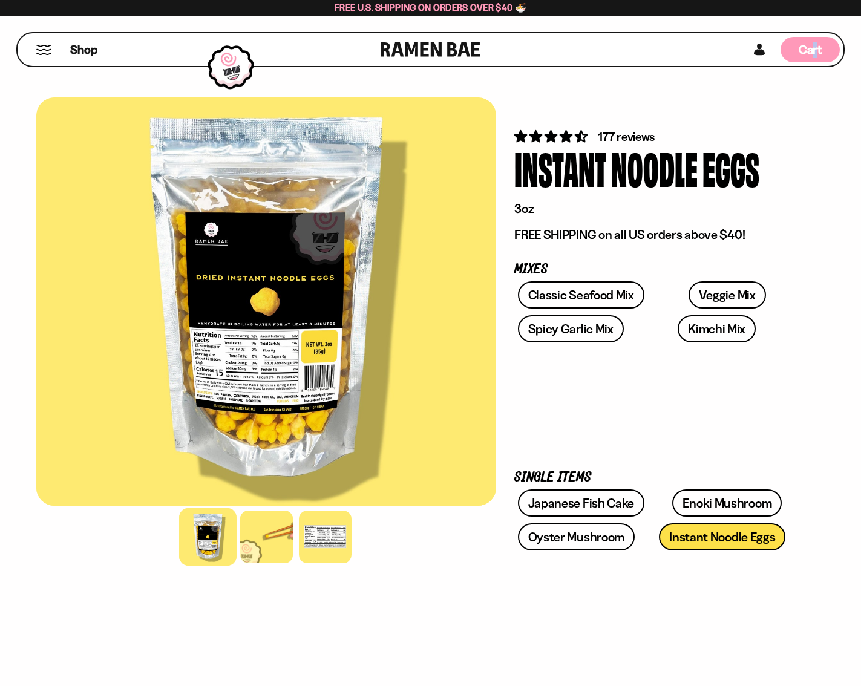
click at [814, 50] on span "Cart" at bounding box center [811, 49] width 24 height 15
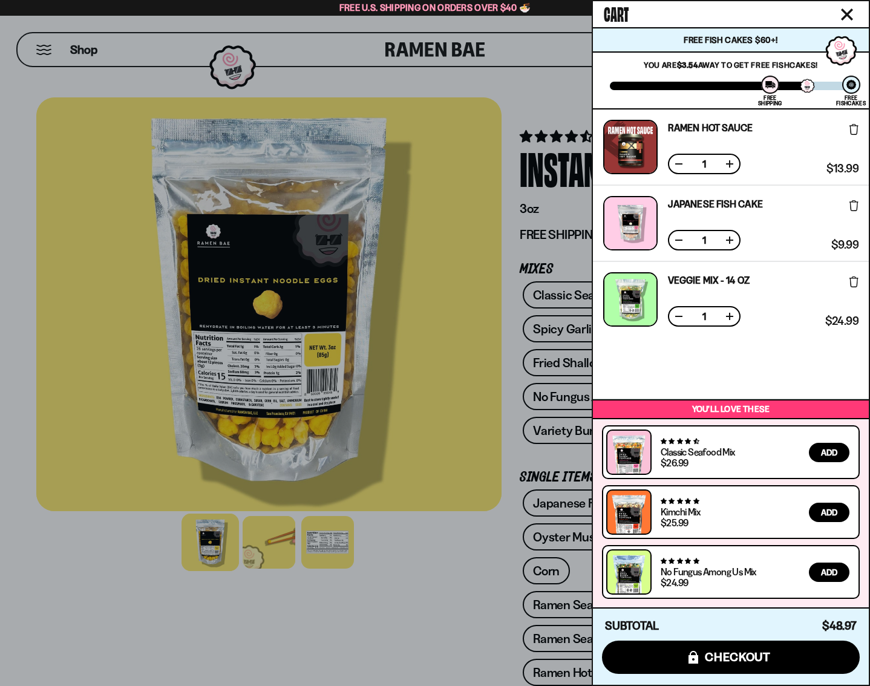
click at [418, 52] on div at bounding box center [435, 343] width 870 height 686
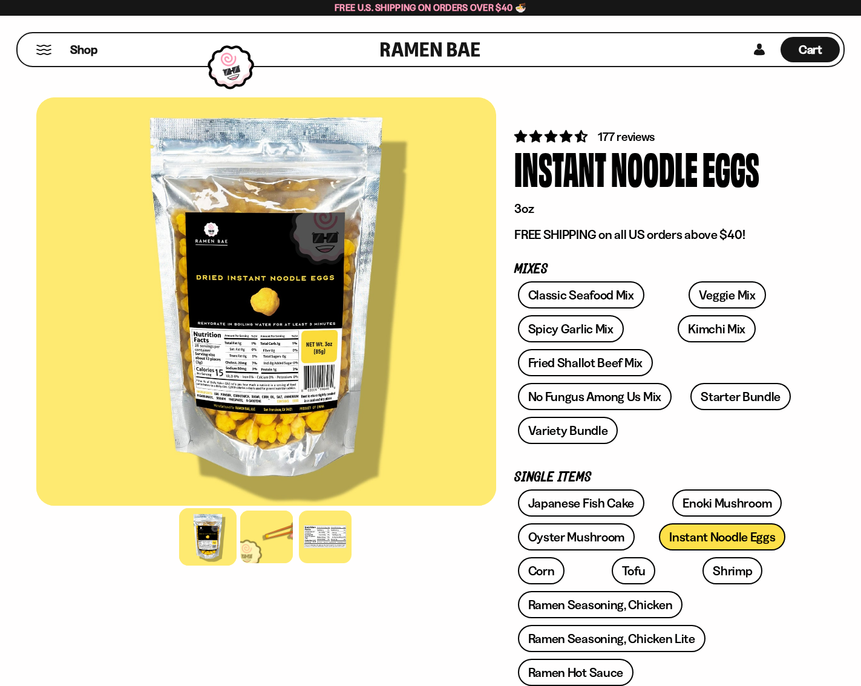
click at [448, 51] on link at bounding box center [431, 49] width 100 height 33
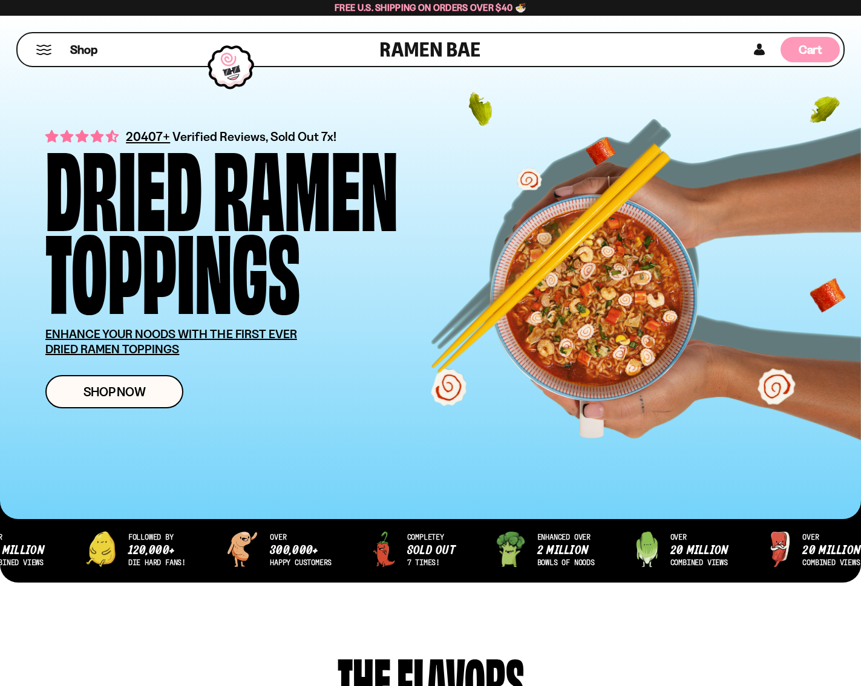
click at [803, 48] on span "Cart" at bounding box center [811, 49] width 24 height 15
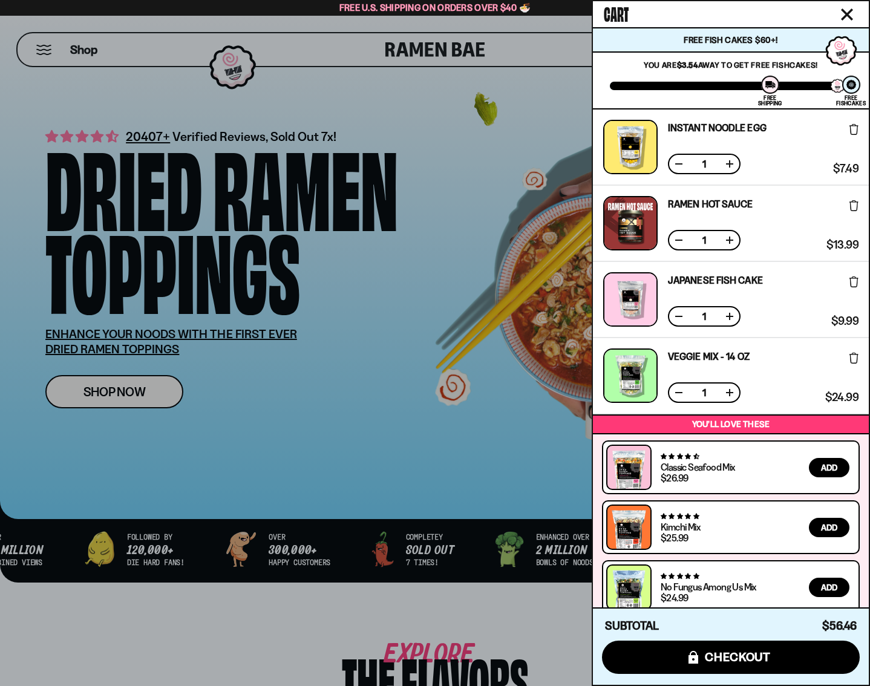
click at [854, 131] on icon at bounding box center [854, 129] width 9 height 11
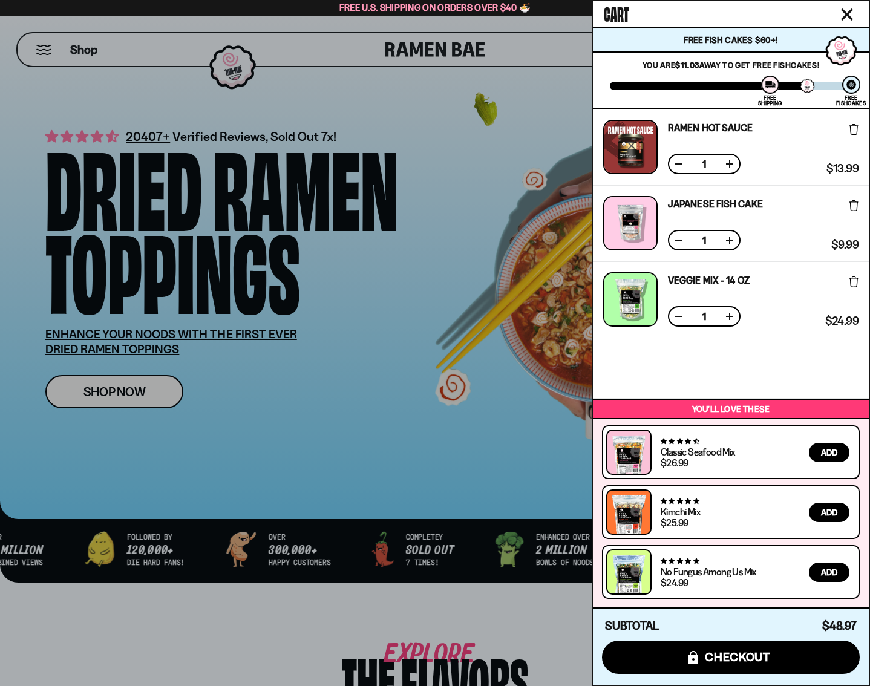
click at [47, 51] on div at bounding box center [435, 343] width 870 height 686
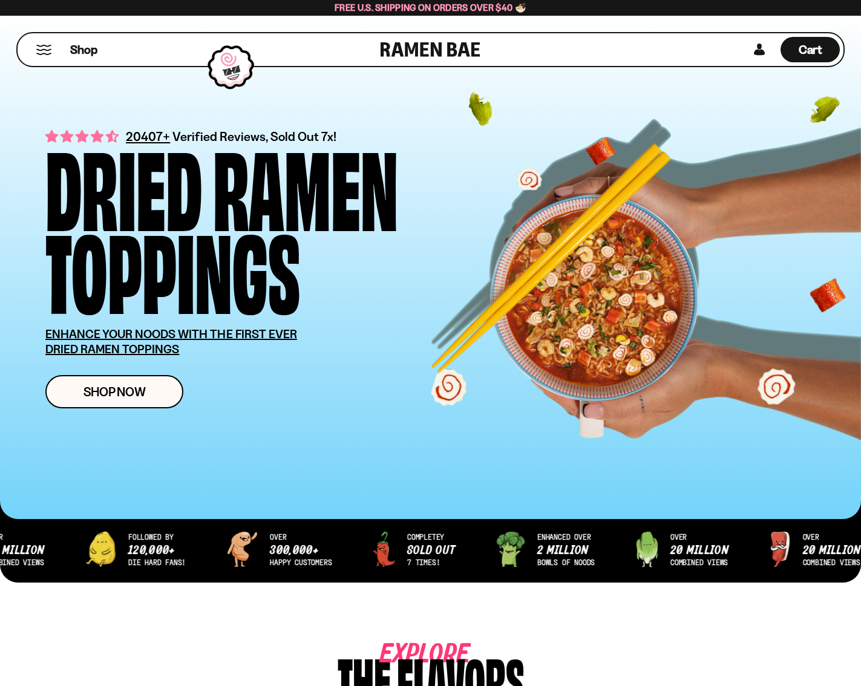
click at [47, 52] on button "Mobile Menu Trigger" at bounding box center [44, 50] width 16 height 10
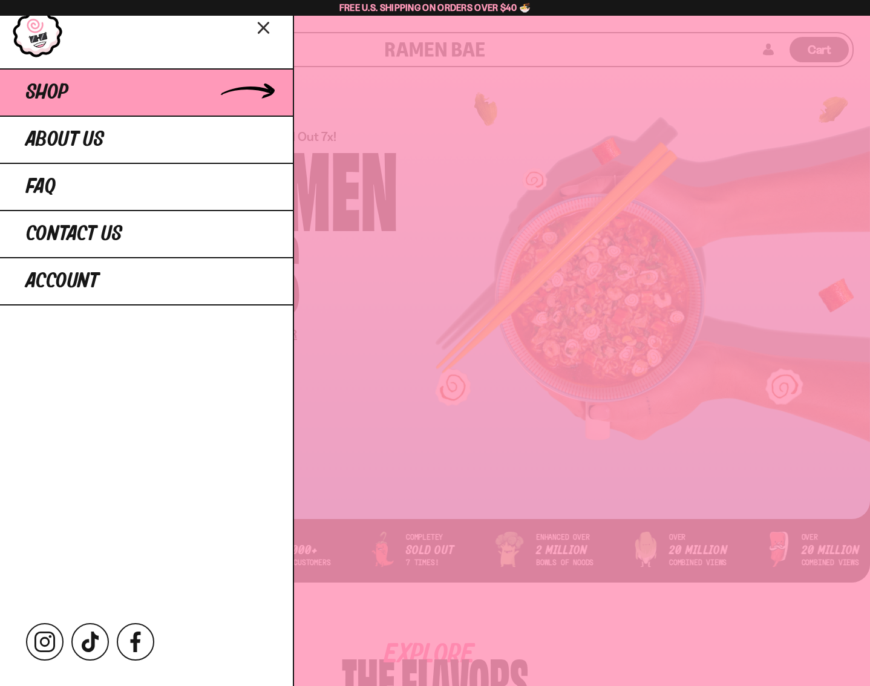
click at [83, 87] on link "Shop" at bounding box center [146, 91] width 293 height 47
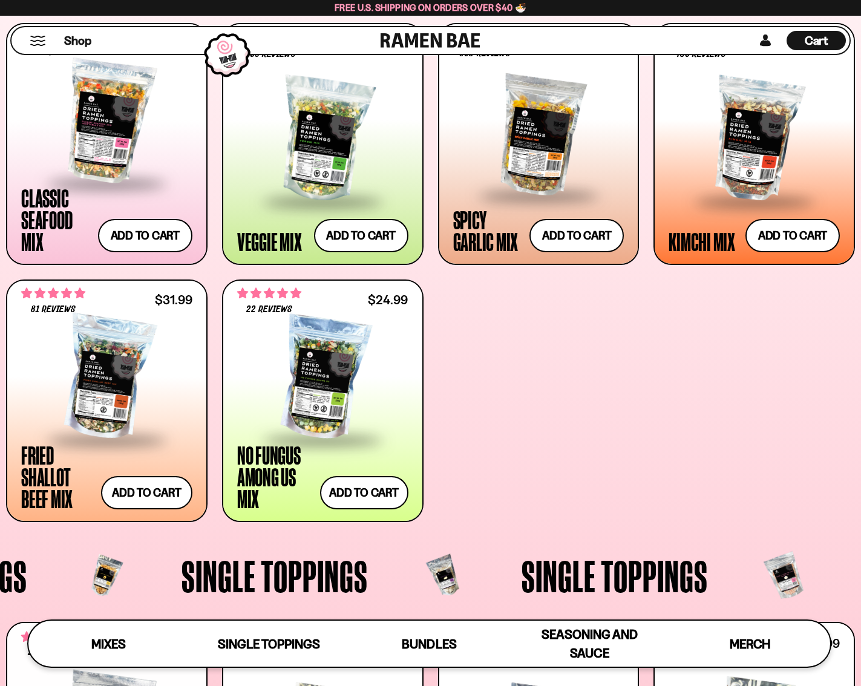
scroll to position [166, 0]
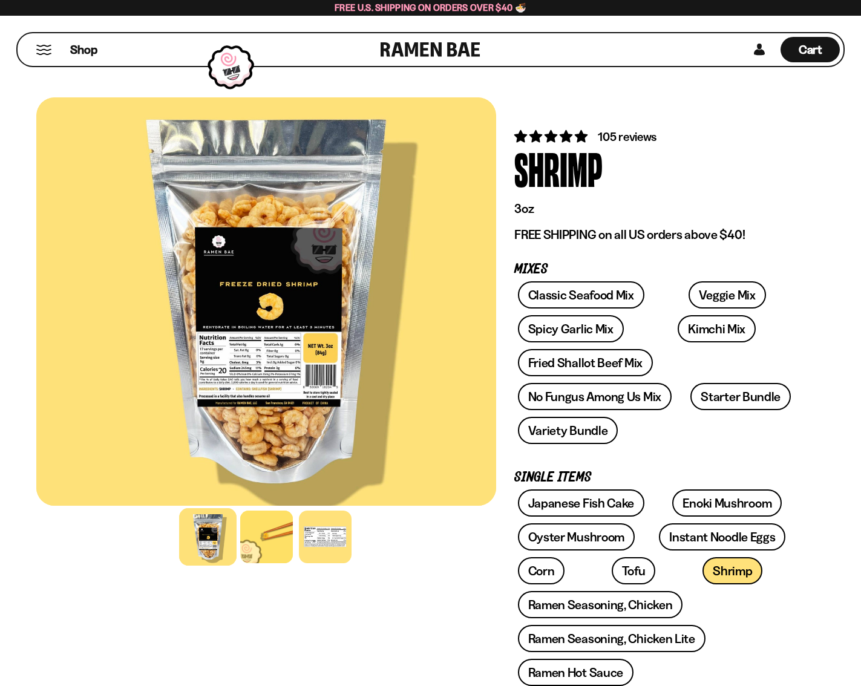
scroll to position [61, 0]
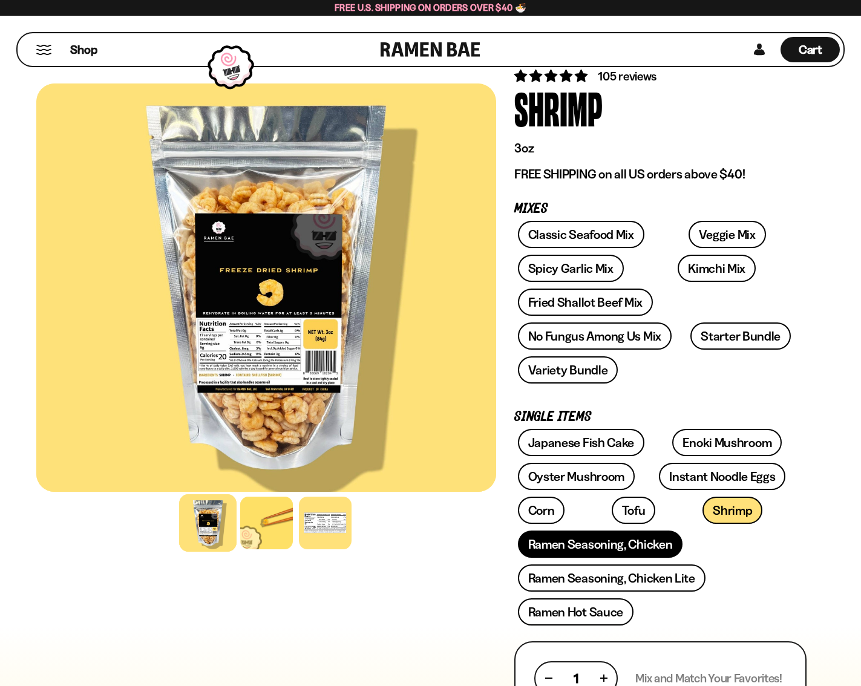
click at [585, 546] on link "Ramen Seasoning, Chicken" at bounding box center [600, 544] width 165 height 27
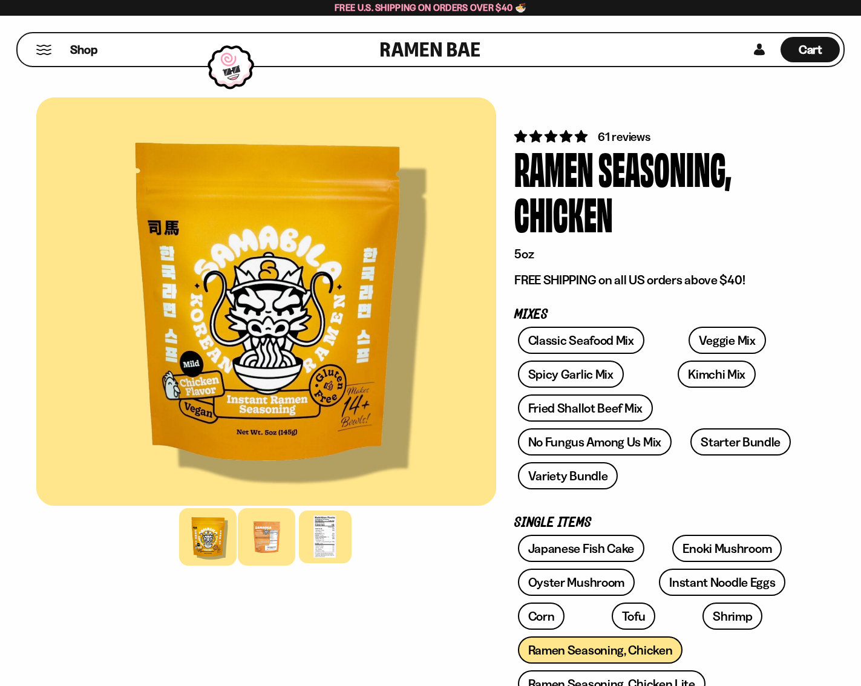
click at [275, 552] on div at bounding box center [267, 537] width 58 height 58
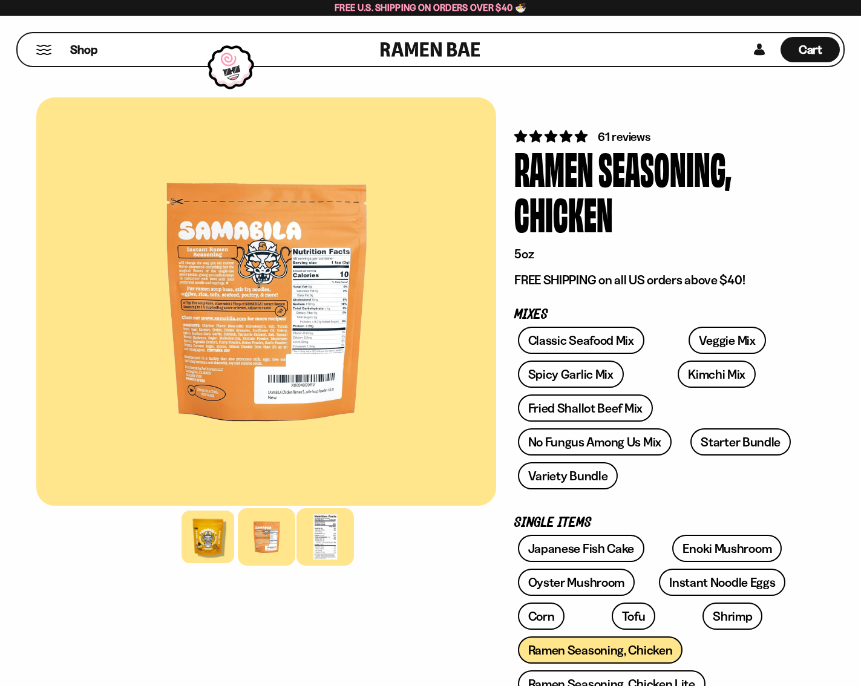
click at [311, 548] on div at bounding box center [326, 537] width 58 height 58
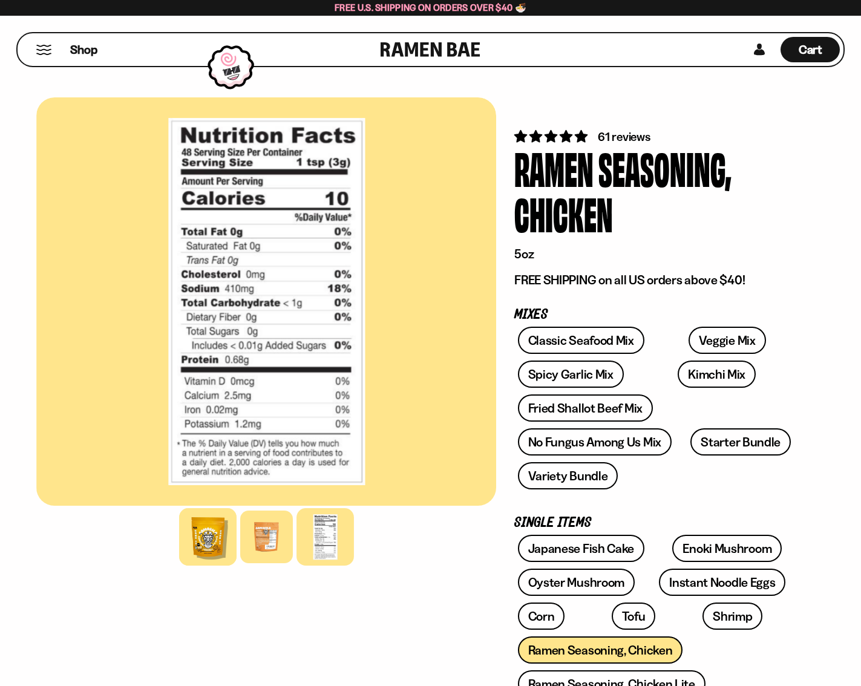
click at [217, 557] on div at bounding box center [208, 537] width 58 height 58
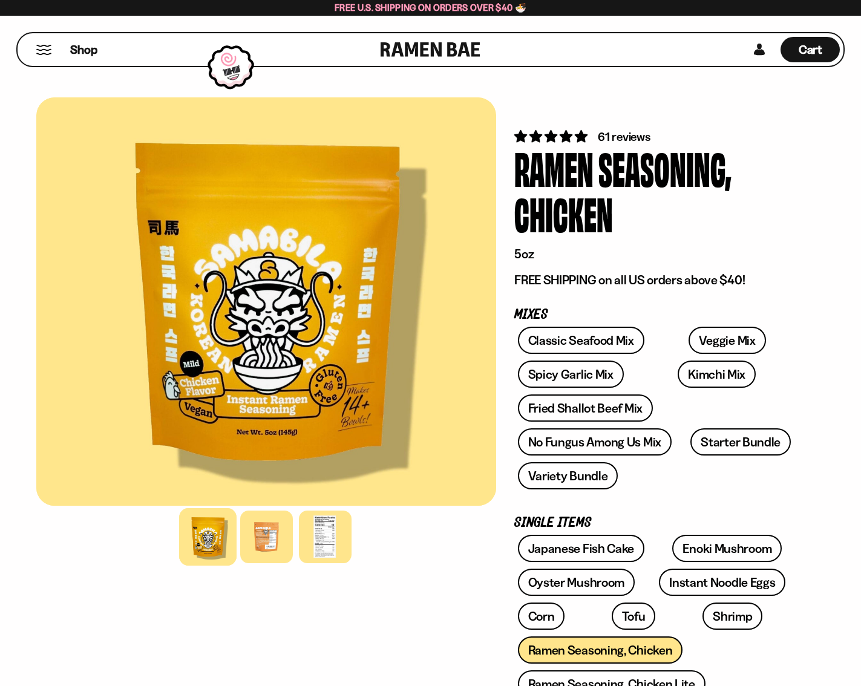
click at [47, 45] on button "Mobile Menu Trigger" at bounding box center [44, 50] width 16 height 10
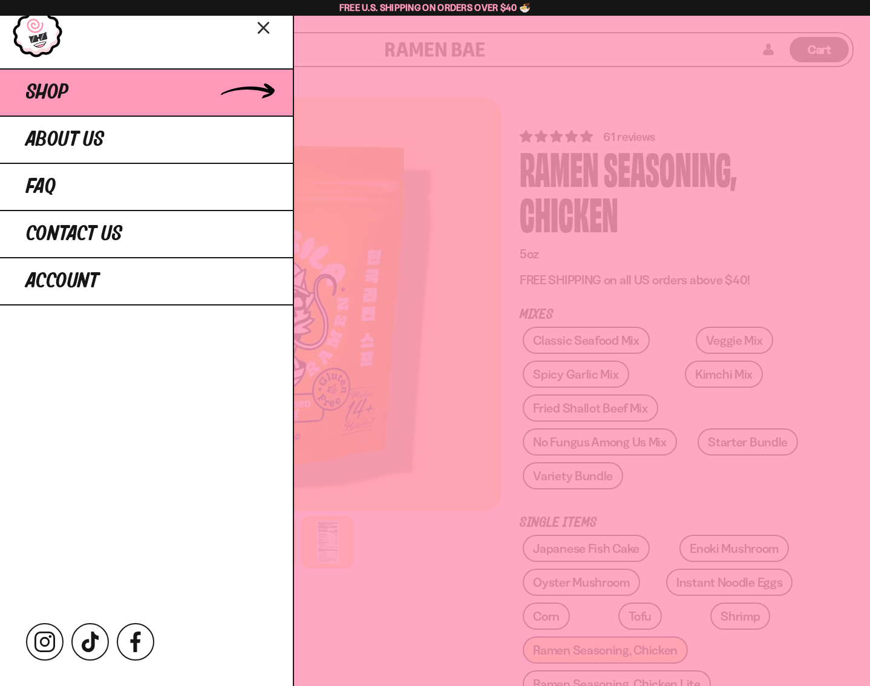
click at [52, 106] on link "Shop" at bounding box center [146, 91] width 293 height 47
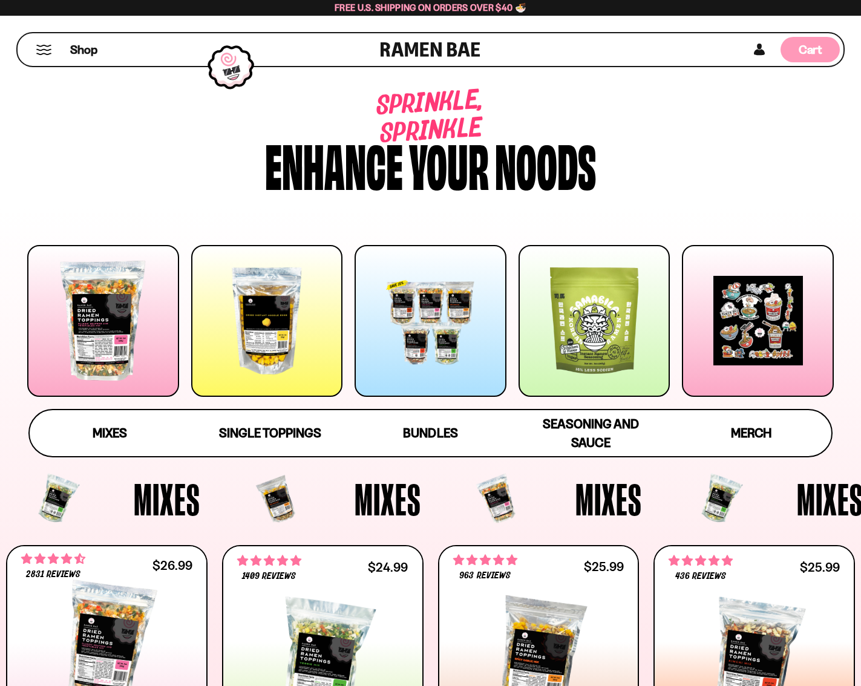
click at [794, 41] on div "Cart D0381C2F-513E-4F90-8A41-6F0A75DCBAAA" at bounding box center [810, 49] width 59 height 25
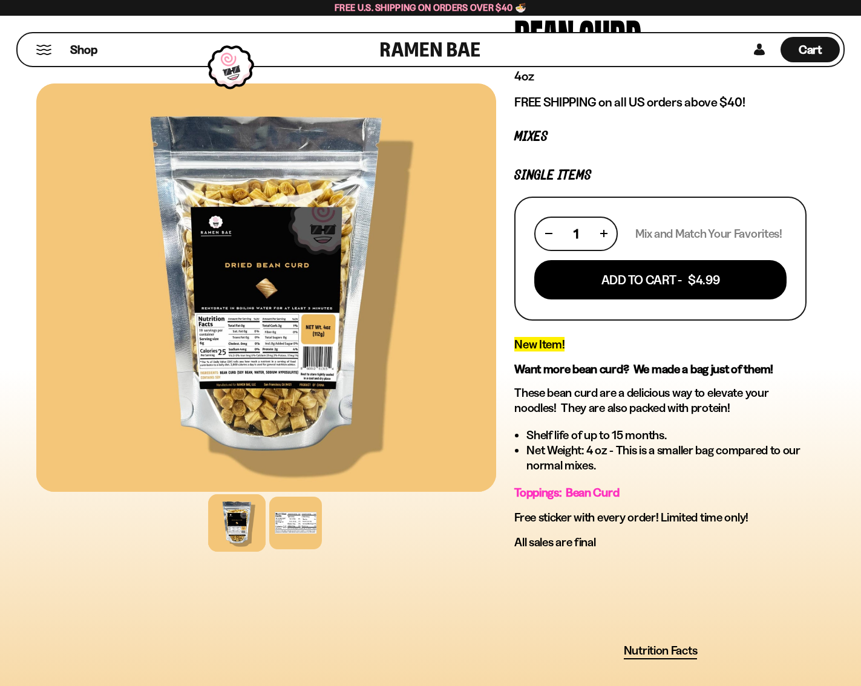
scroll to position [303, 0]
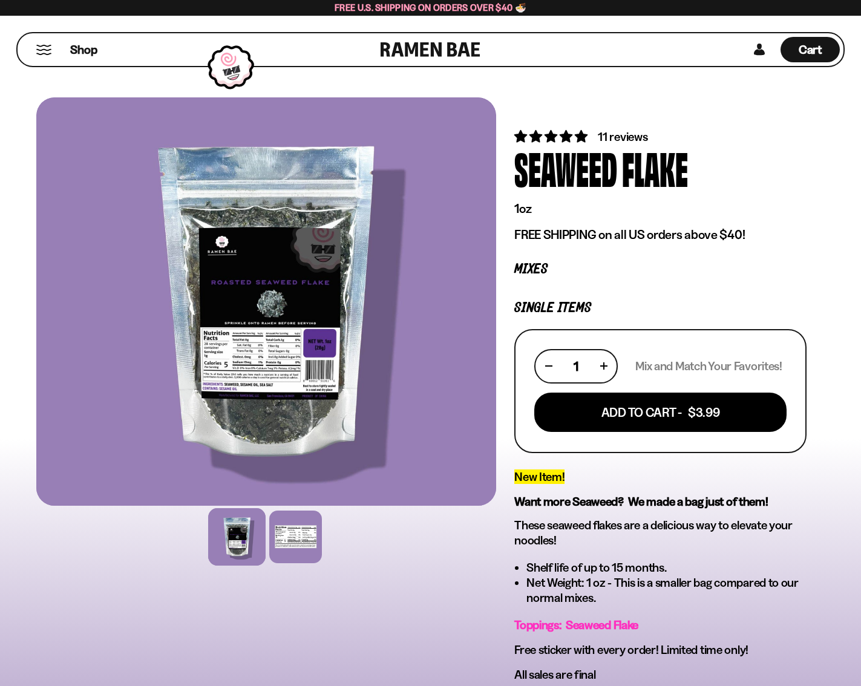
click at [240, 545] on div at bounding box center [237, 537] width 58 height 58
click at [276, 550] on div at bounding box center [296, 537] width 58 height 58
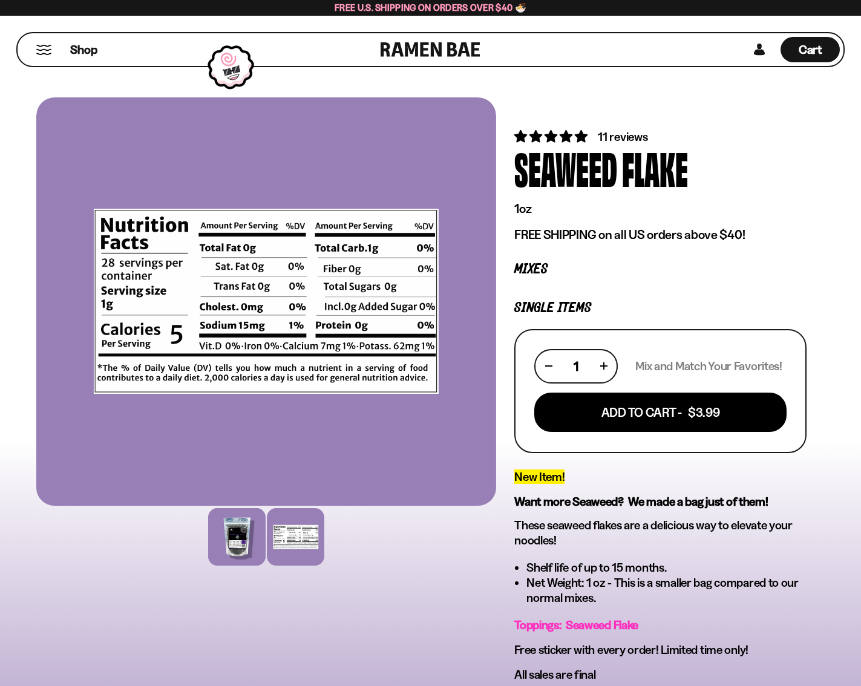
click at [229, 549] on div at bounding box center [237, 537] width 58 height 58
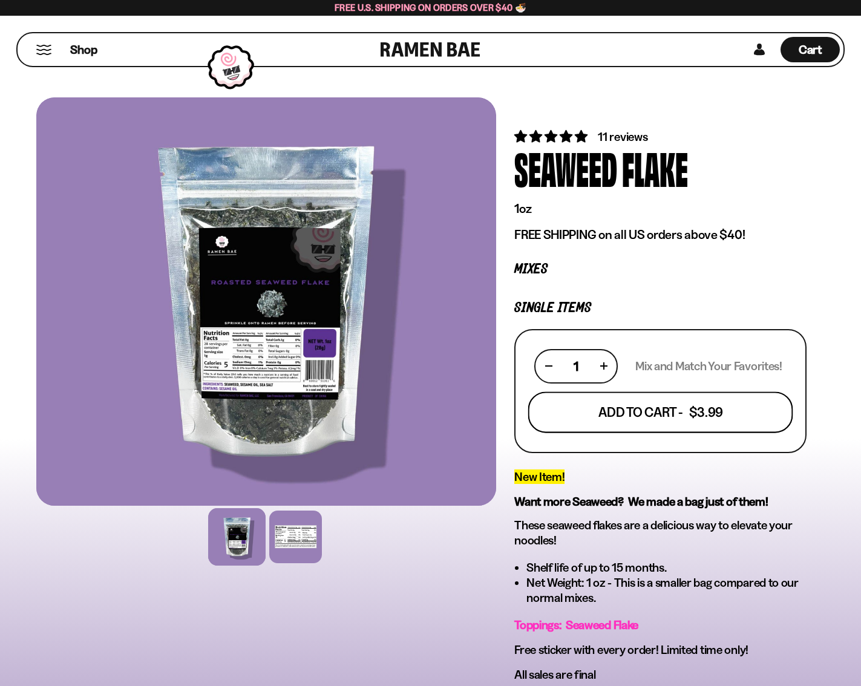
click at [654, 416] on button "Add To Cart - $3.99" at bounding box center [660, 412] width 265 height 41
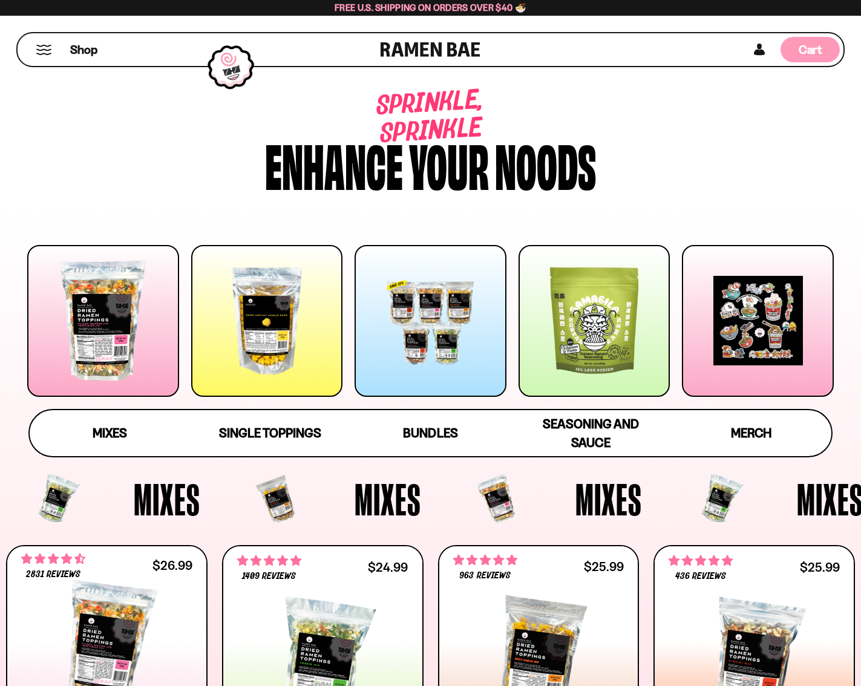
click at [806, 56] on span "Cart" at bounding box center [811, 49] width 24 height 15
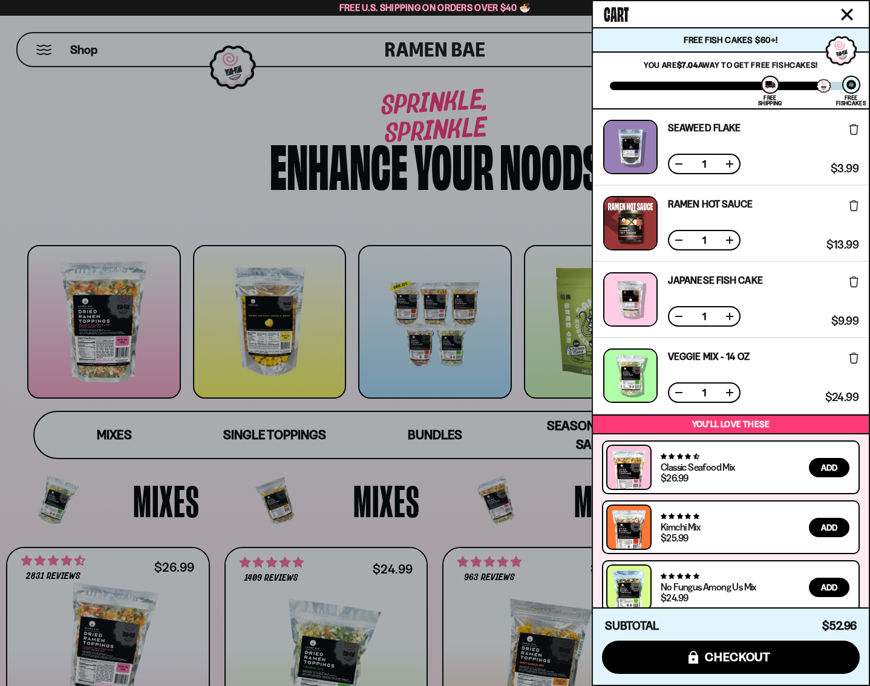
click at [850, 206] on icon at bounding box center [854, 205] width 9 height 11
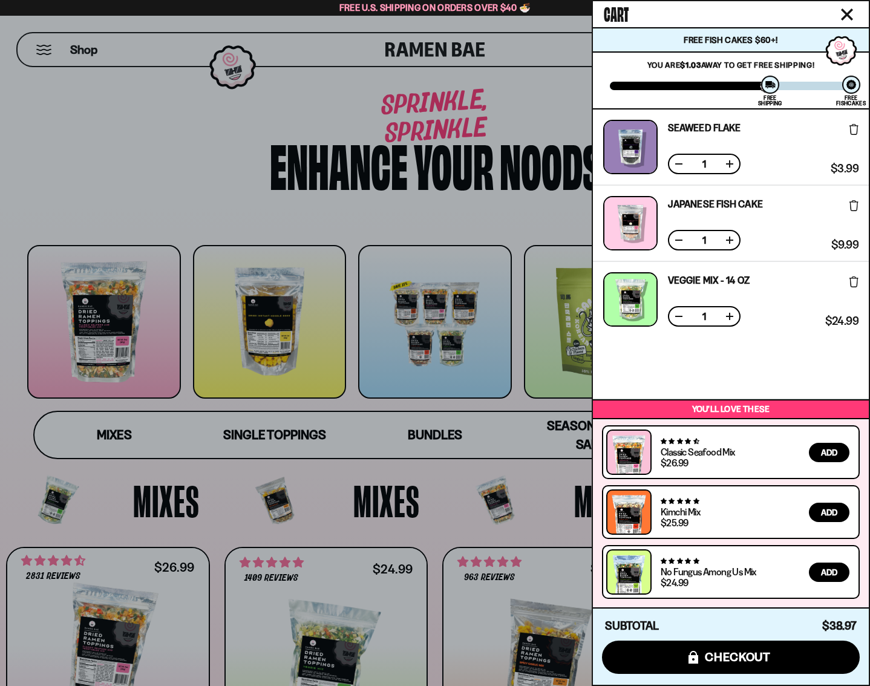
click at [86, 143] on div at bounding box center [435, 343] width 870 height 686
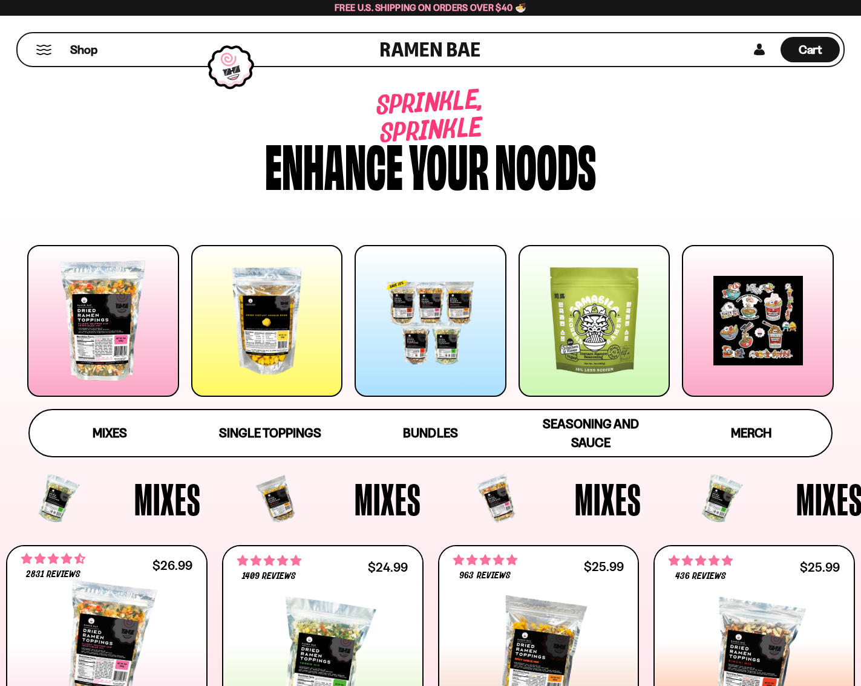
click at [35, 54] on div "Shop" at bounding box center [201, 49] width 360 height 33
click at [423, 444] on link "Bundles" at bounding box center [430, 433] width 160 height 46
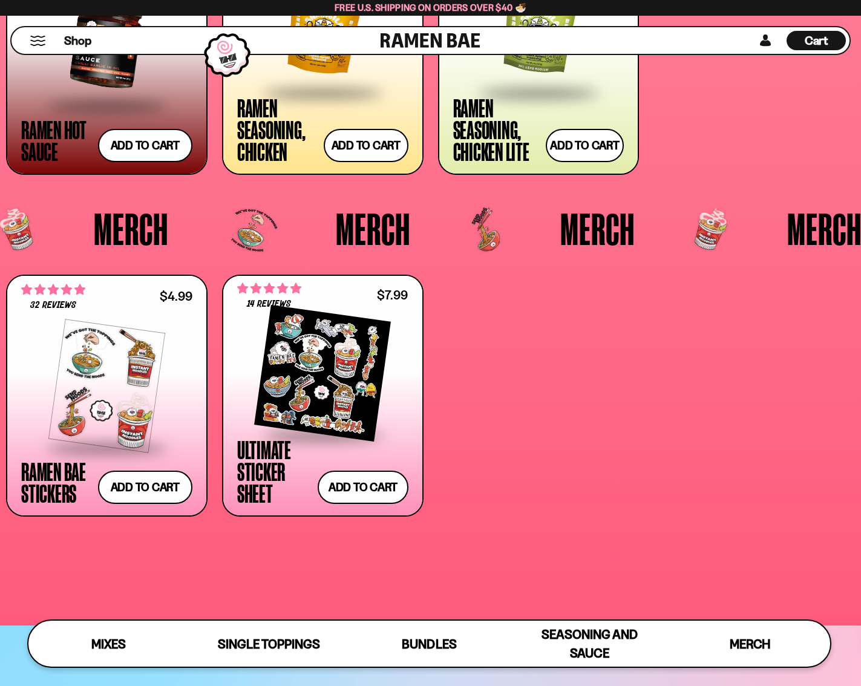
scroll to position [2926, 0]
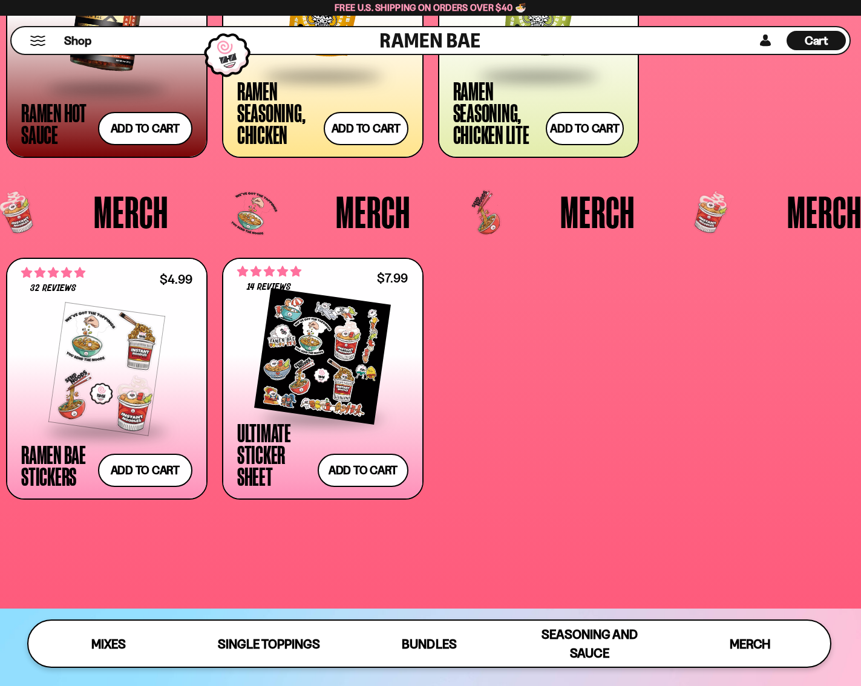
click at [332, 360] on div at bounding box center [322, 356] width 171 height 121
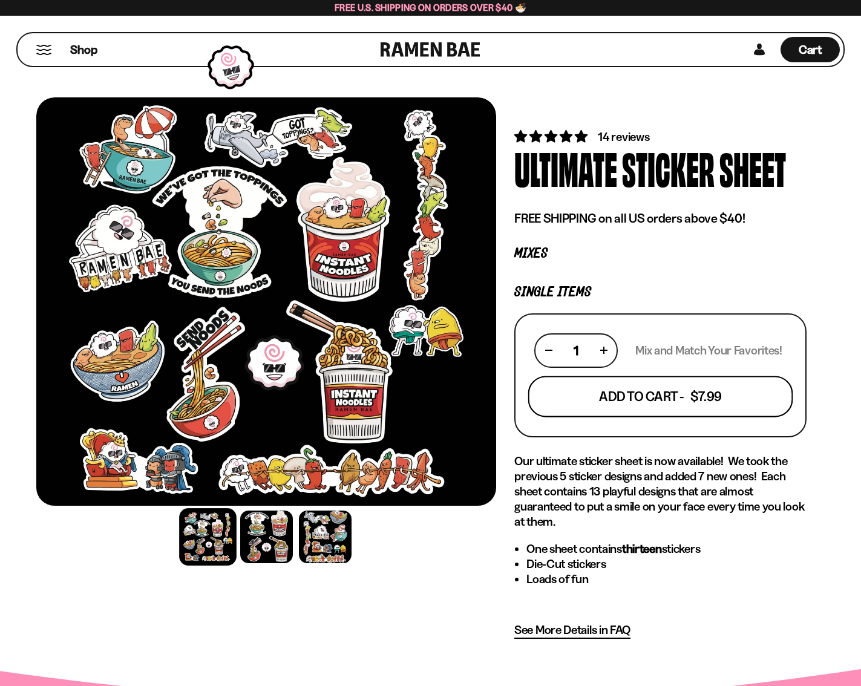
click at [647, 408] on button "Add To Cart - $7.99" at bounding box center [660, 396] width 265 height 41
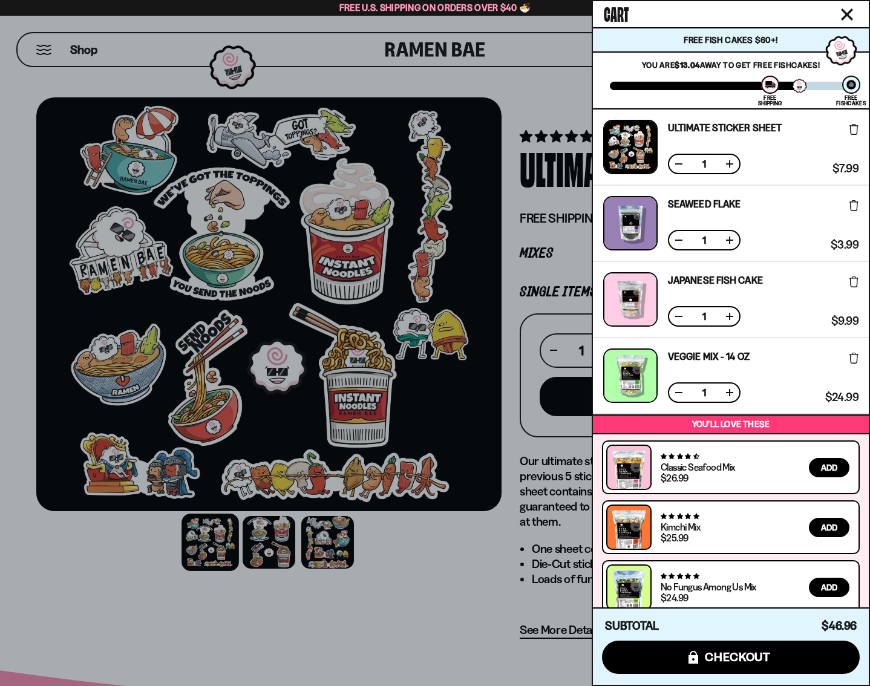
click at [45, 51] on div at bounding box center [435, 343] width 870 height 686
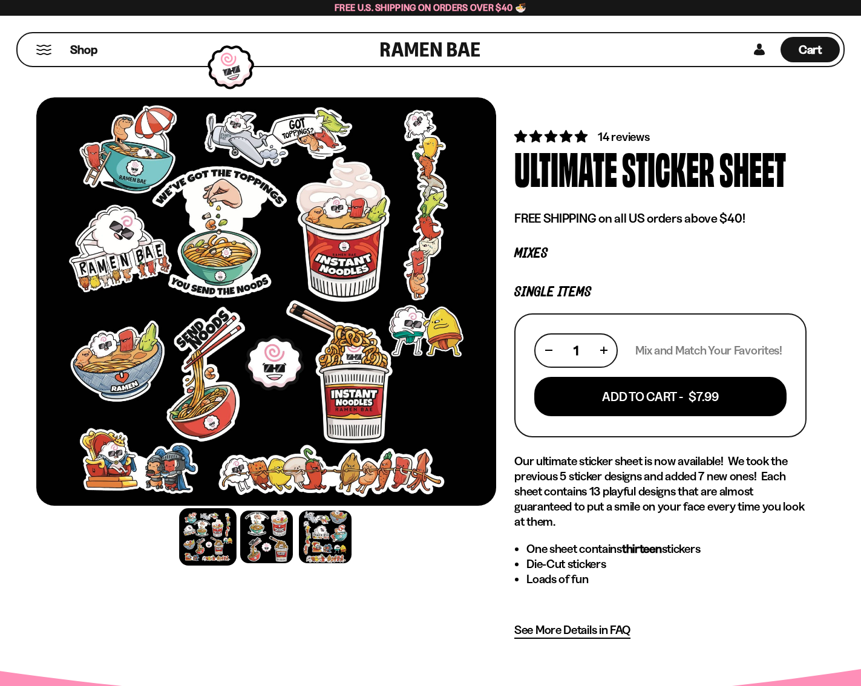
click at [40, 50] on button "Mobile Menu Trigger" at bounding box center [44, 50] width 16 height 10
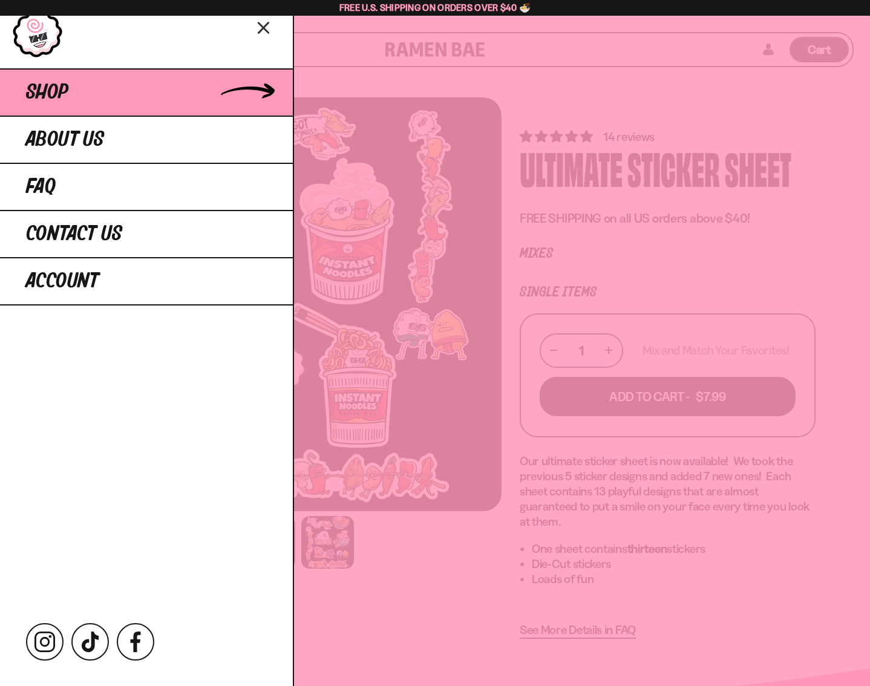
click at [61, 90] on span "Shop" at bounding box center [47, 93] width 42 height 22
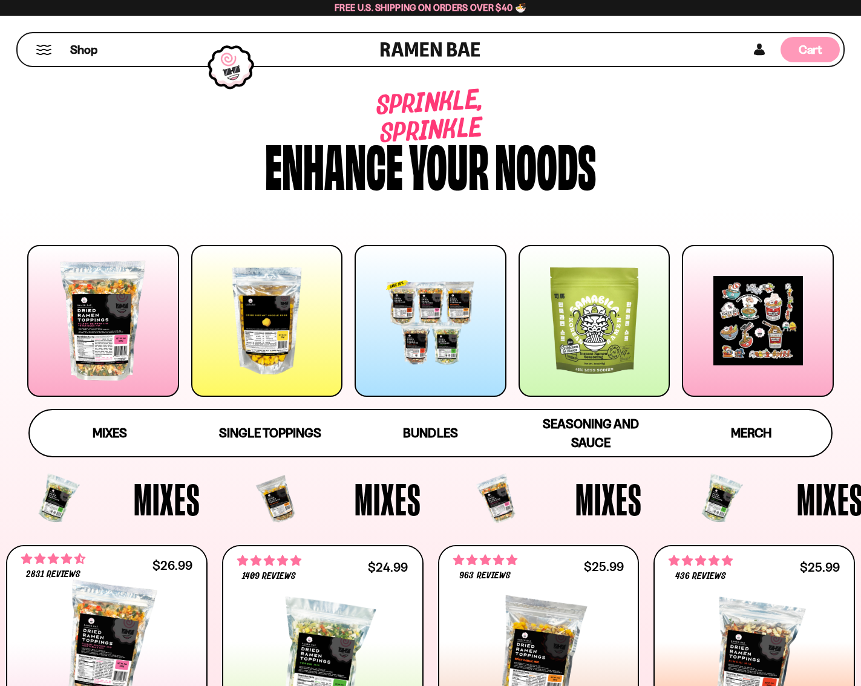
click at [812, 50] on span "Cart" at bounding box center [811, 49] width 24 height 15
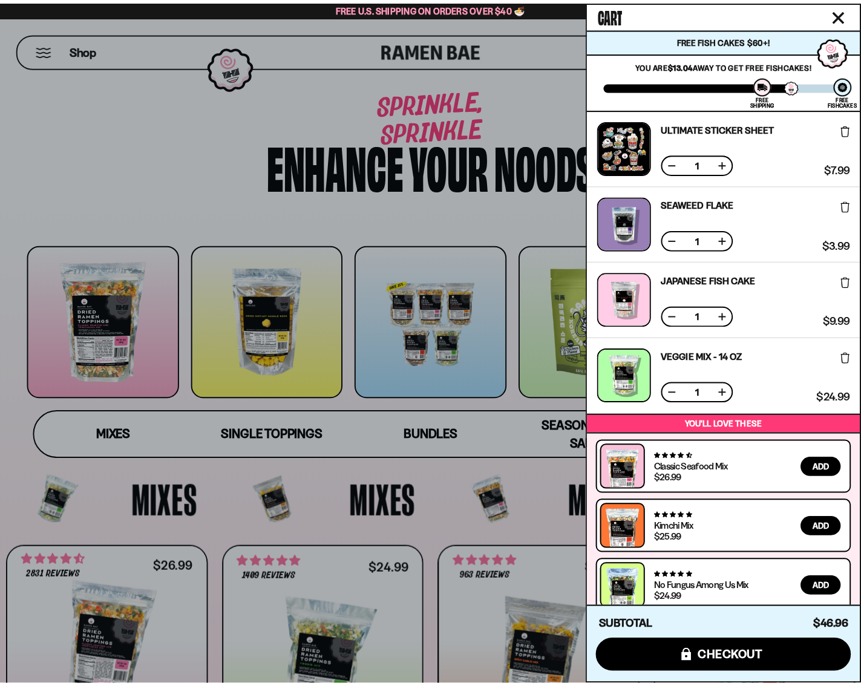
scroll to position [15, 0]
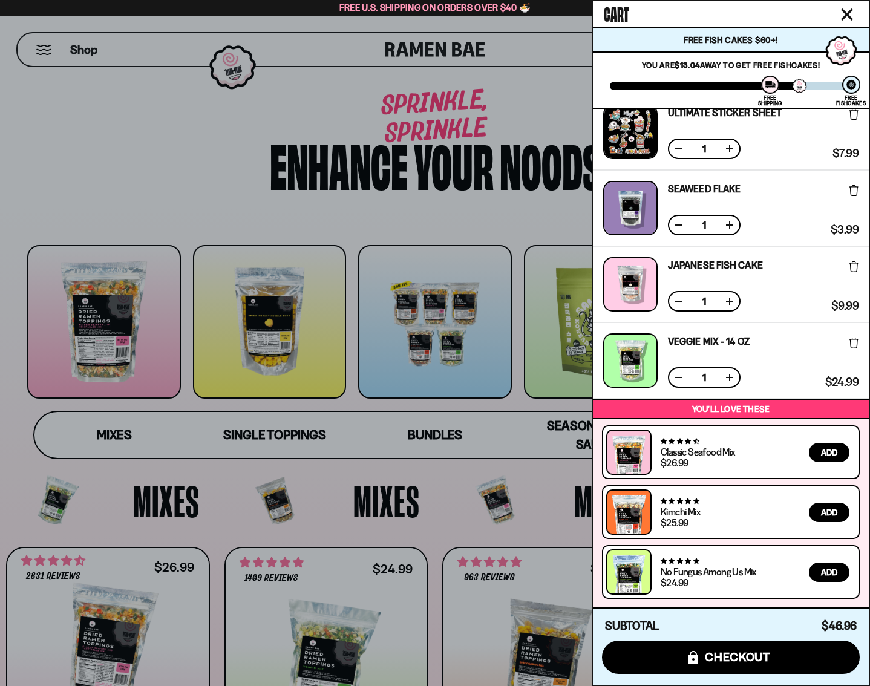
click at [110, 171] on div at bounding box center [435, 343] width 870 height 686
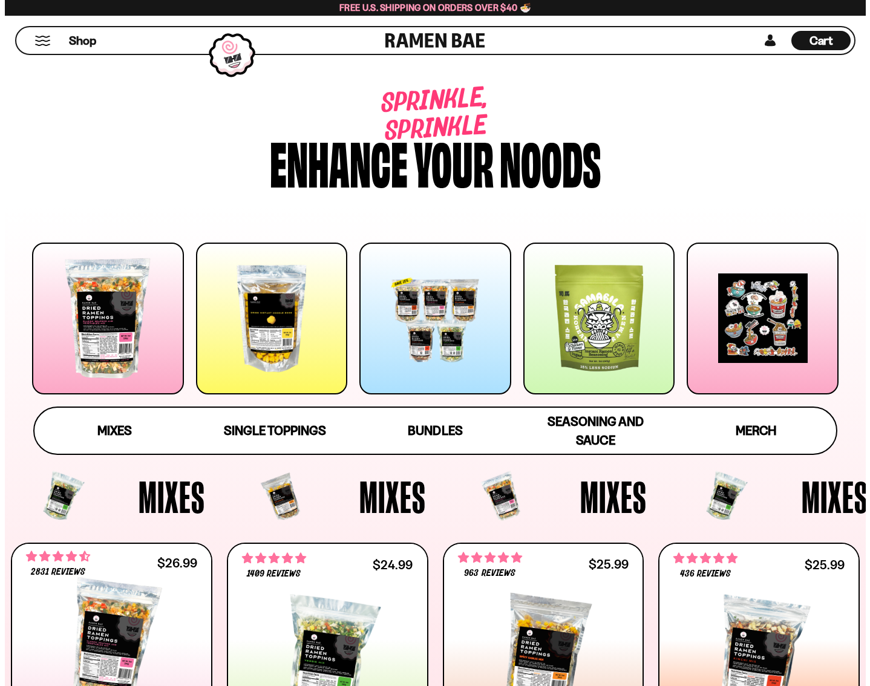
scroll to position [0, 0]
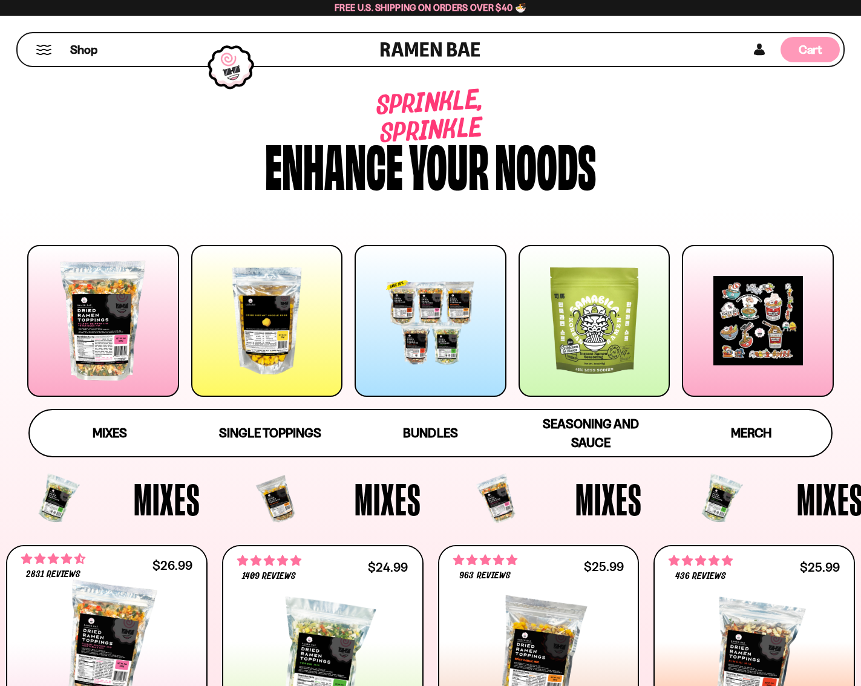
click at [808, 44] on span "Cart" at bounding box center [811, 49] width 24 height 15
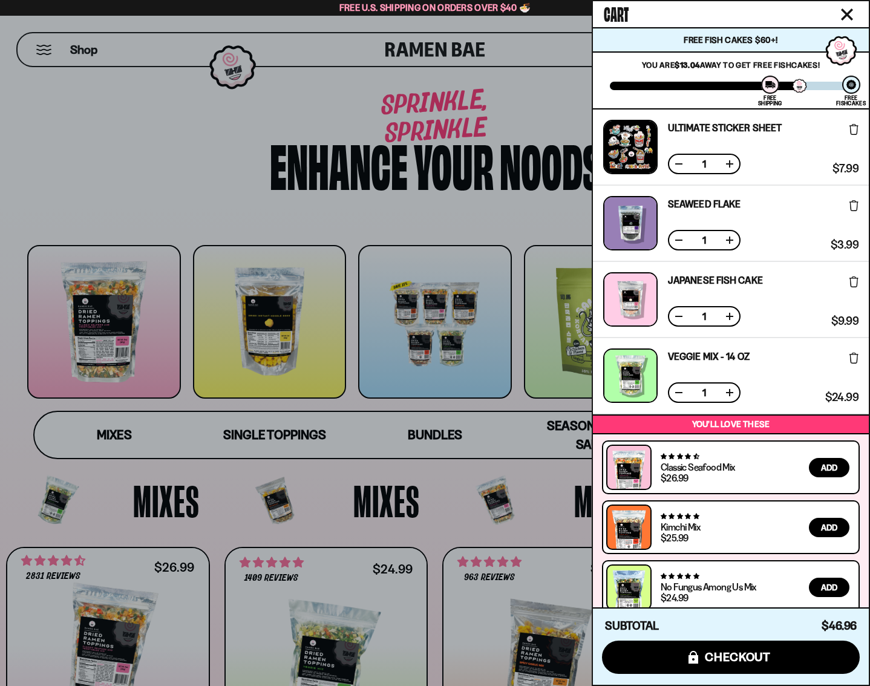
click at [104, 165] on div at bounding box center [435, 343] width 870 height 686
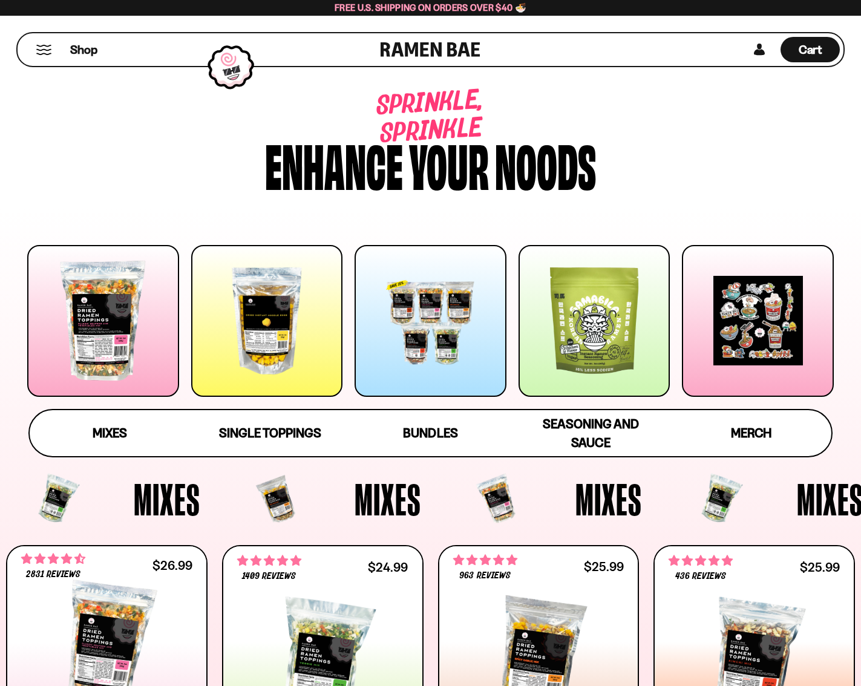
click at [436, 45] on link at bounding box center [431, 49] width 100 height 33
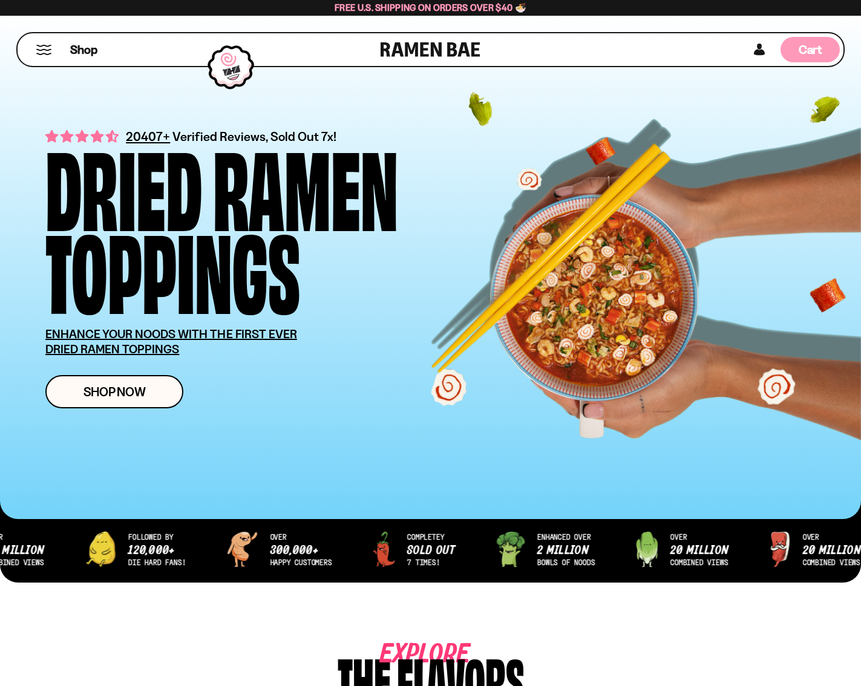
click at [825, 58] on div "Cart D0381C2F-513E-4F90-8A41-6F0A75DCBAAA" at bounding box center [810, 49] width 59 height 25
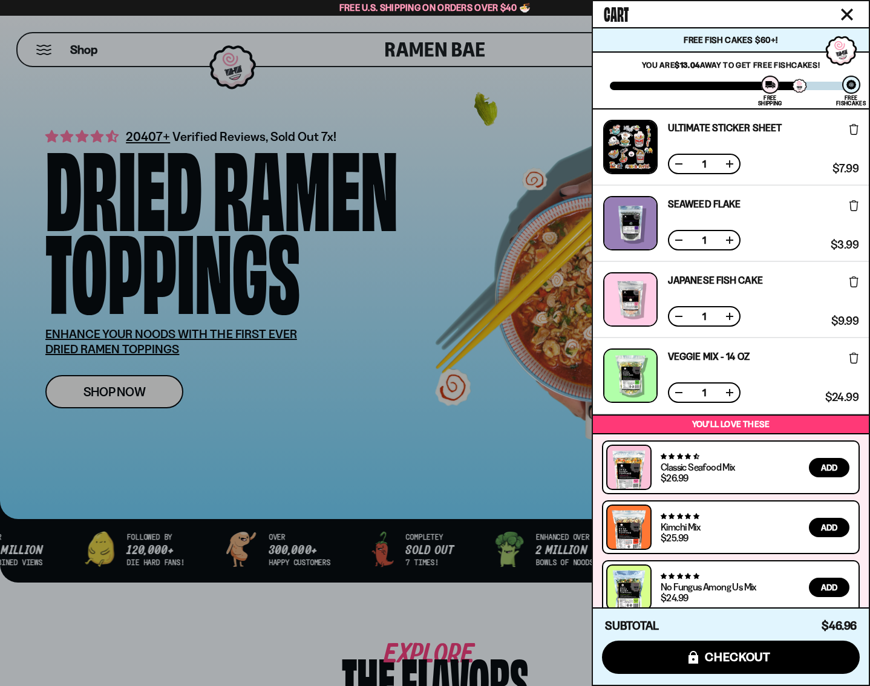
click at [214, 15] on div "Free U.S. Shipping on Orders over $40 🍜" at bounding box center [435, 8] width 870 height 16
click at [326, 47] on div at bounding box center [435, 343] width 870 height 686
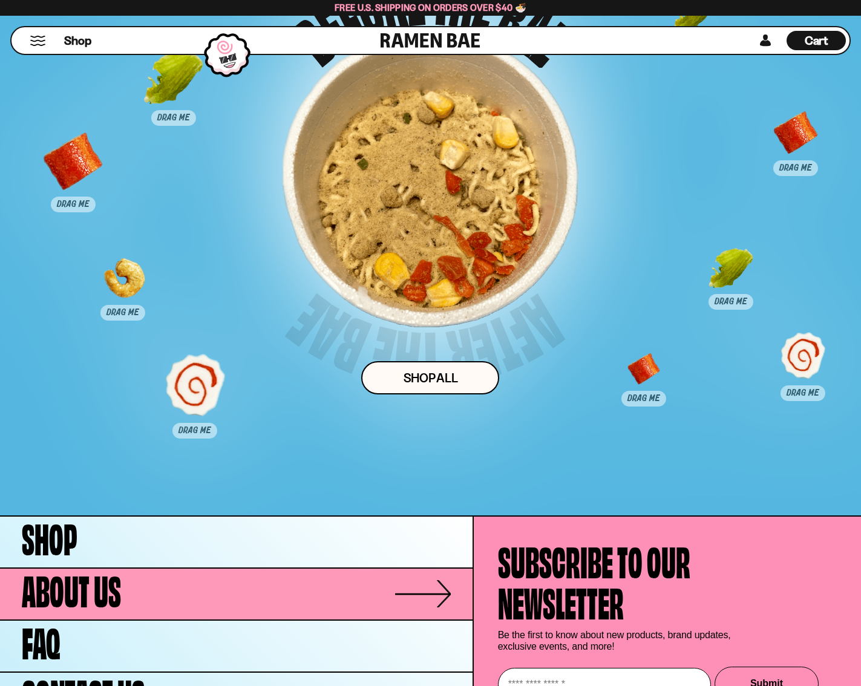
scroll to position [5586, 0]
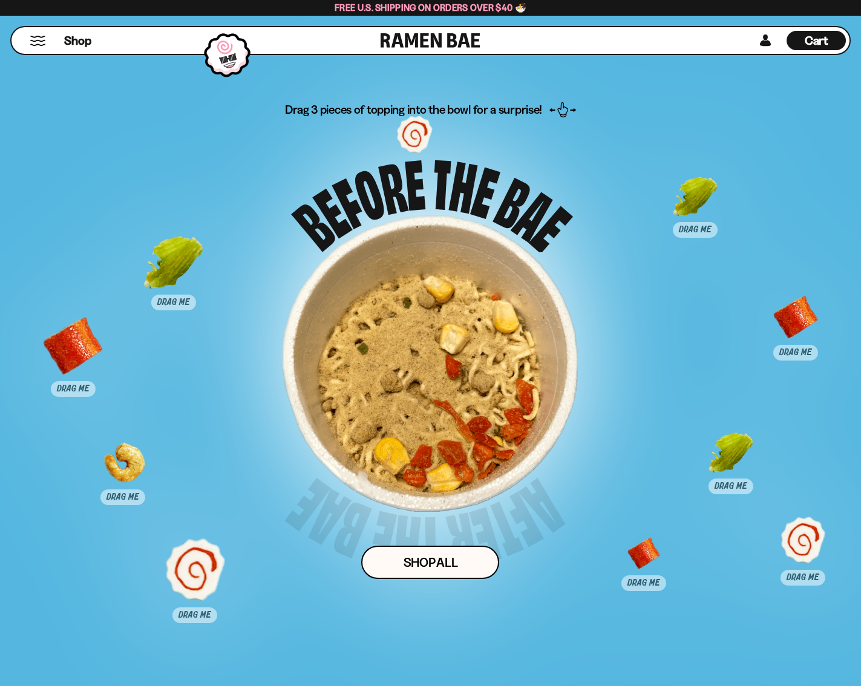
click at [416, 169] on div at bounding box center [414, 145] width 33 height 56
drag, startPoint x: 698, startPoint y: 194, endPoint x: 421, endPoint y: 359, distance: 321.9
click at [421, 359] on div at bounding box center [419, 371] width 60 height 60
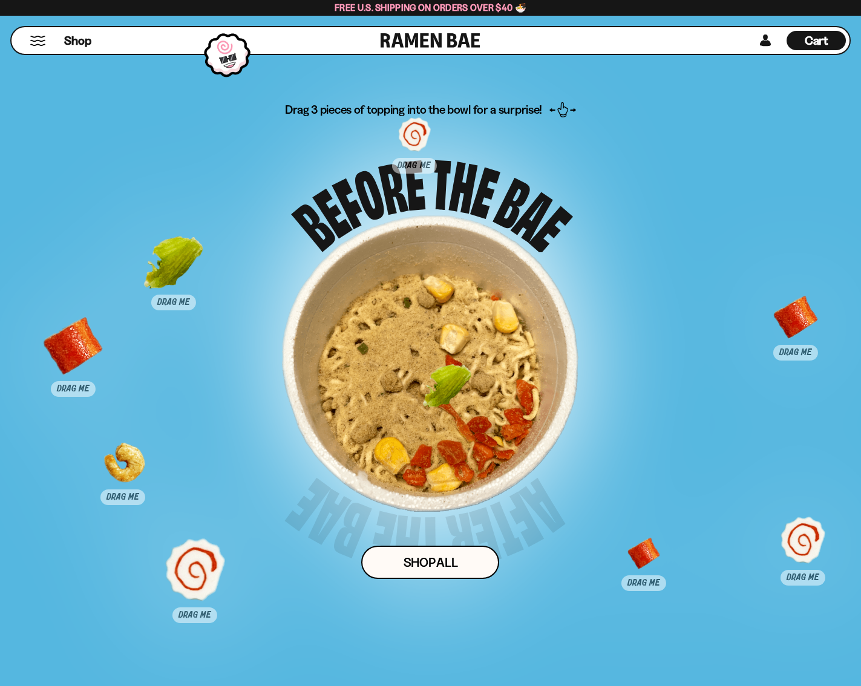
drag, startPoint x: 739, startPoint y: 456, endPoint x: 391, endPoint y: 353, distance: 363.0
click at [443, 382] on div at bounding box center [448, 396] width 60 height 60
drag, startPoint x: 416, startPoint y: 138, endPoint x: 426, endPoint y: 375, distance: 236.9
click at [424, 373] on div at bounding box center [423, 350] width 60 height 60
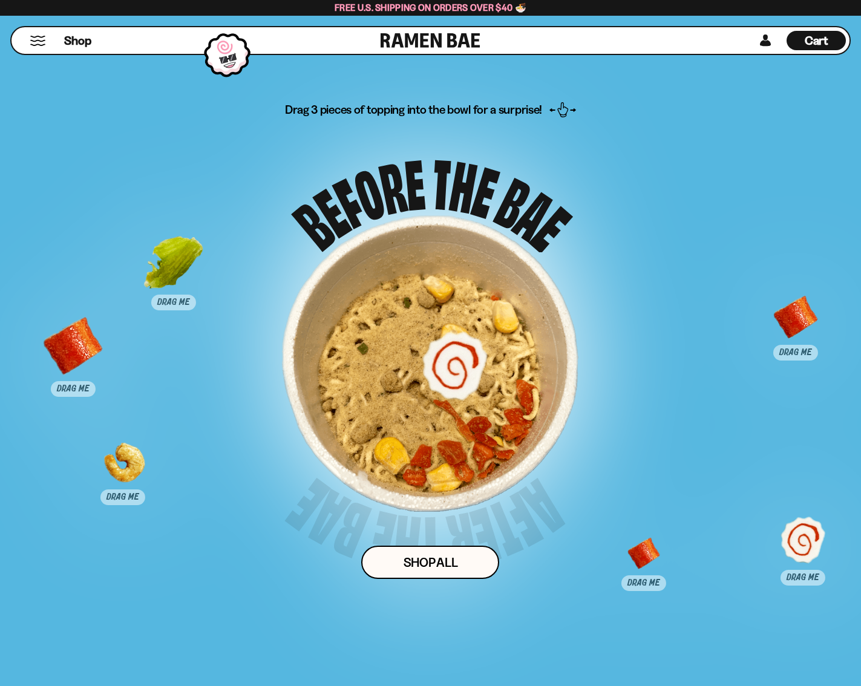
drag, startPoint x: 208, startPoint y: 562, endPoint x: 480, endPoint y: 334, distance: 354.9
click at [480, 344] on div at bounding box center [455, 365] width 60 height 60
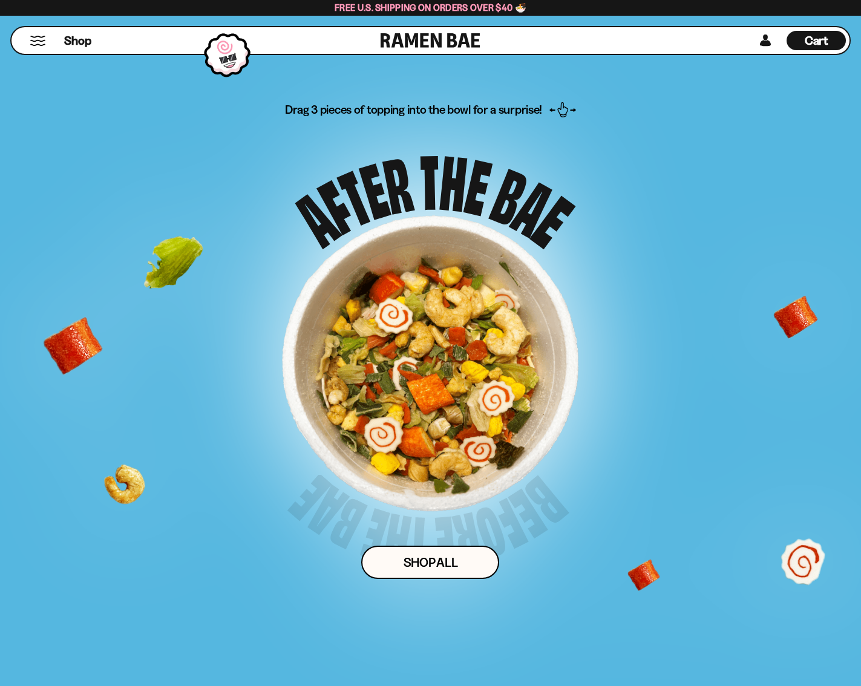
drag, startPoint x: 129, startPoint y: 487, endPoint x: 427, endPoint y: 415, distance: 307.2
click at [419, 425] on div "Drag 3 pieces of topping into the bowl for a surprise! Shop ALl" at bounding box center [431, 371] width 718 height 538
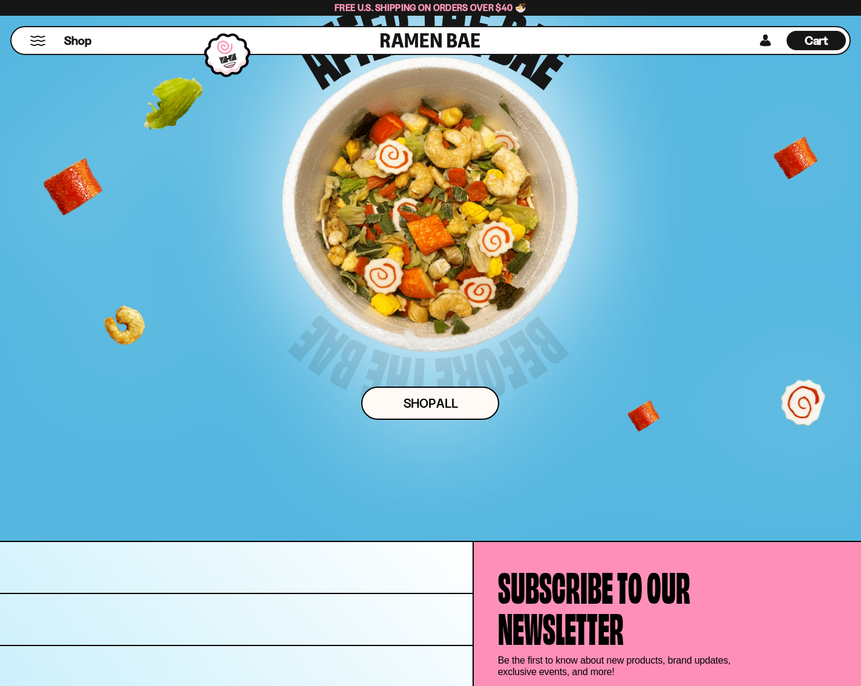
scroll to position [5465, 0]
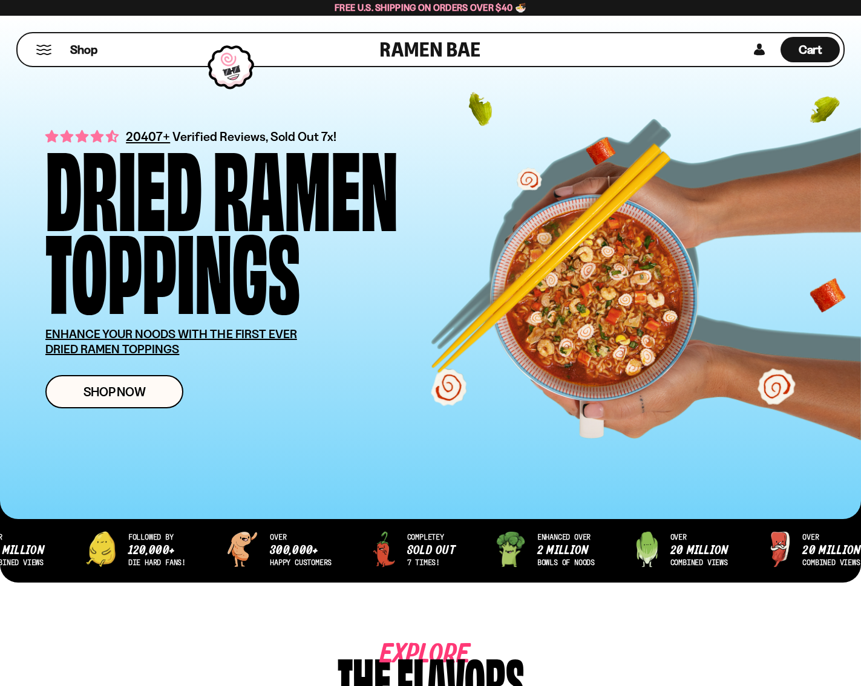
click at [27, 50] on div "Shop" at bounding box center [201, 49] width 360 height 33
click at [38, 51] on button "Mobile Menu Trigger" at bounding box center [44, 50] width 16 height 10
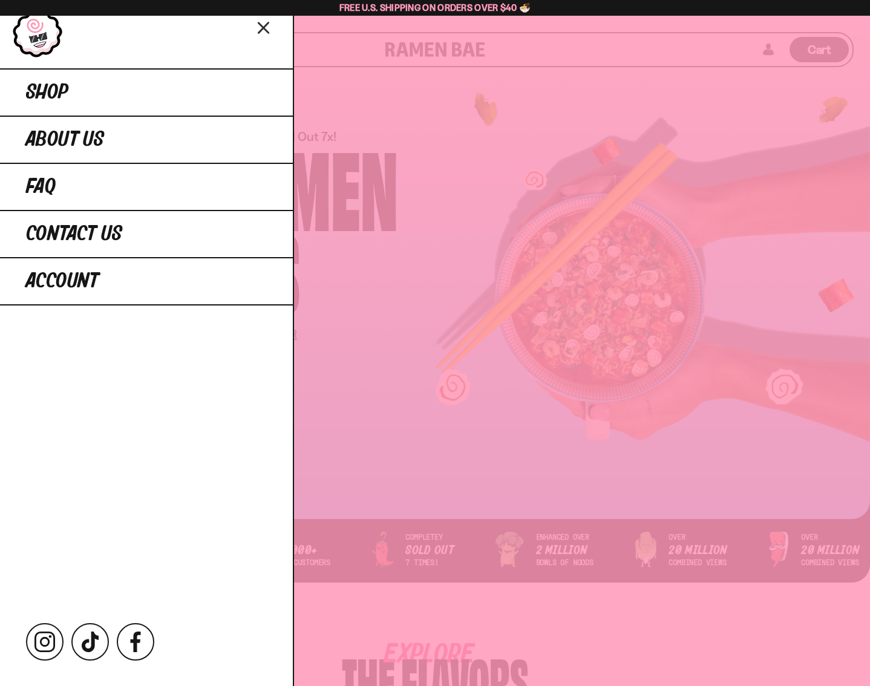
click at [582, 452] on div at bounding box center [435, 343] width 870 height 686
